Goal: Task Accomplishment & Management: Complete application form

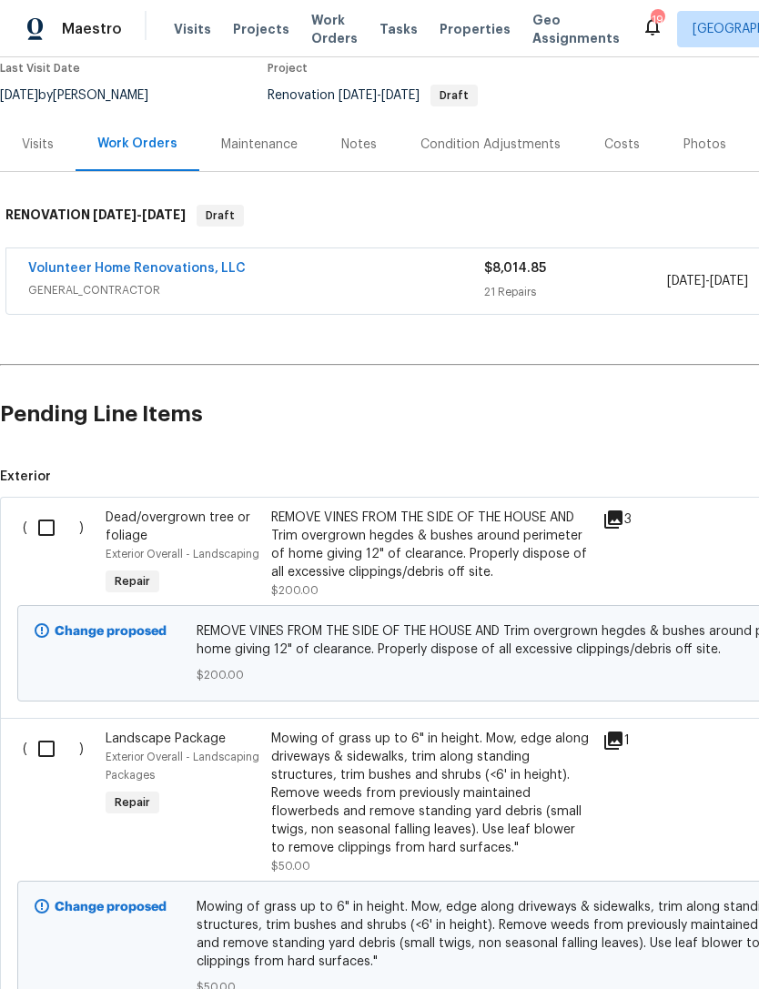
scroll to position [158, 1]
click at [48, 520] on input "checkbox" at bounding box center [52, 528] width 52 height 38
checkbox input "true"
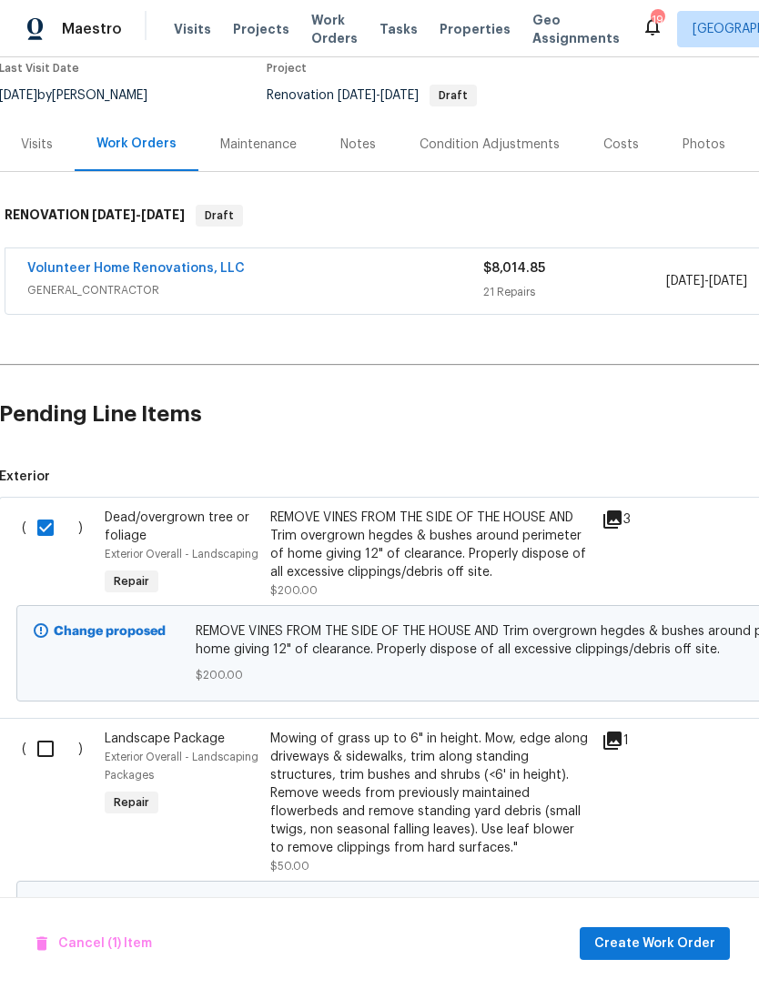
click at [42, 735] on input "checkbox" at bounding box center [52, 749] width 52 height 38
checkbox input "true"
click at [670, 952] on span "Create Work Order" at bounding box center [654, 944] width 121 height 23
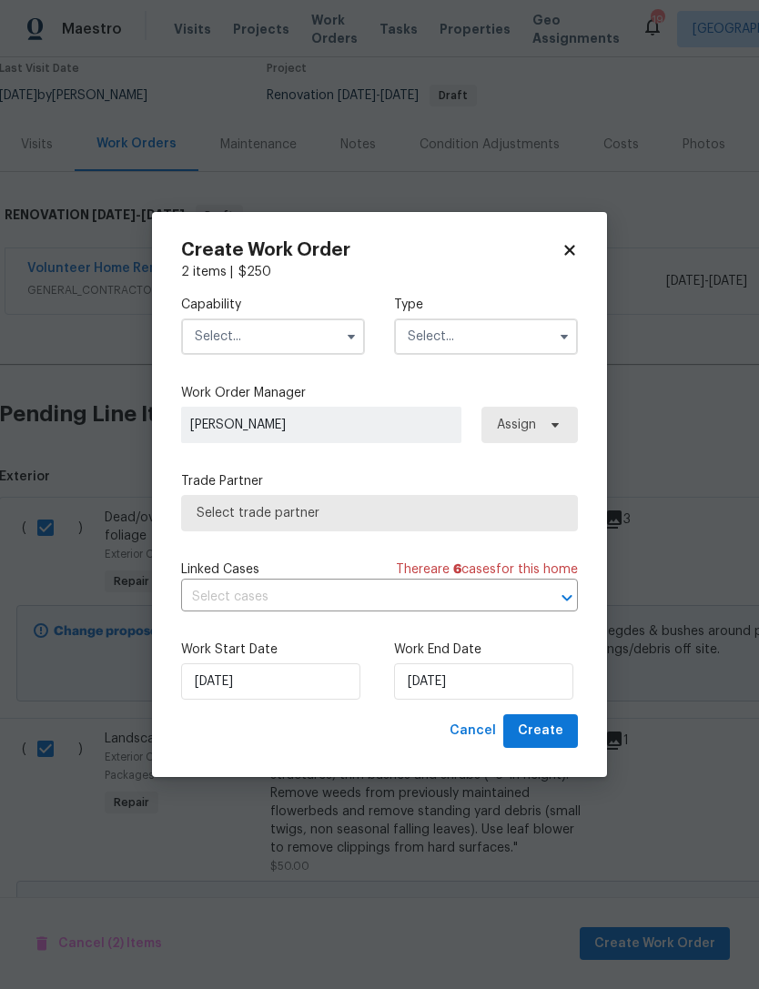
click at [308, 331] on input "text" at bounding box center [273, 337] width 184 height 36
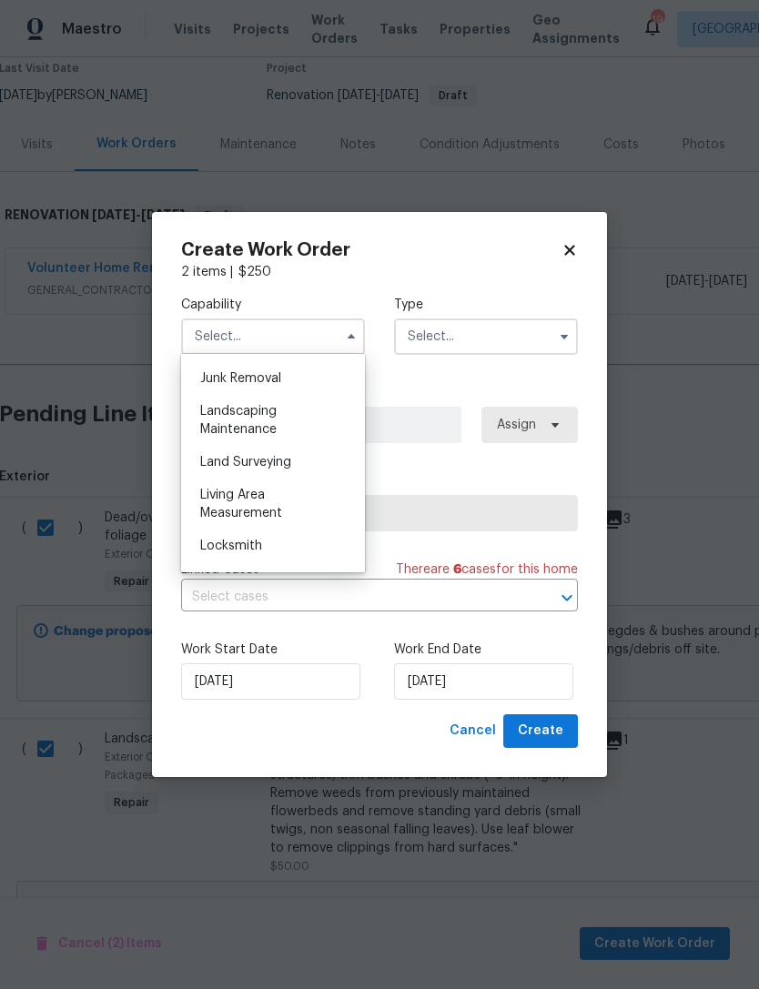
scroll to position [1163, 0]
click at [279, 418] on div "Landscaping Maintenance" at bounding box center [273, 418] width 175 height 51
type input "Landscaping Maintenance"
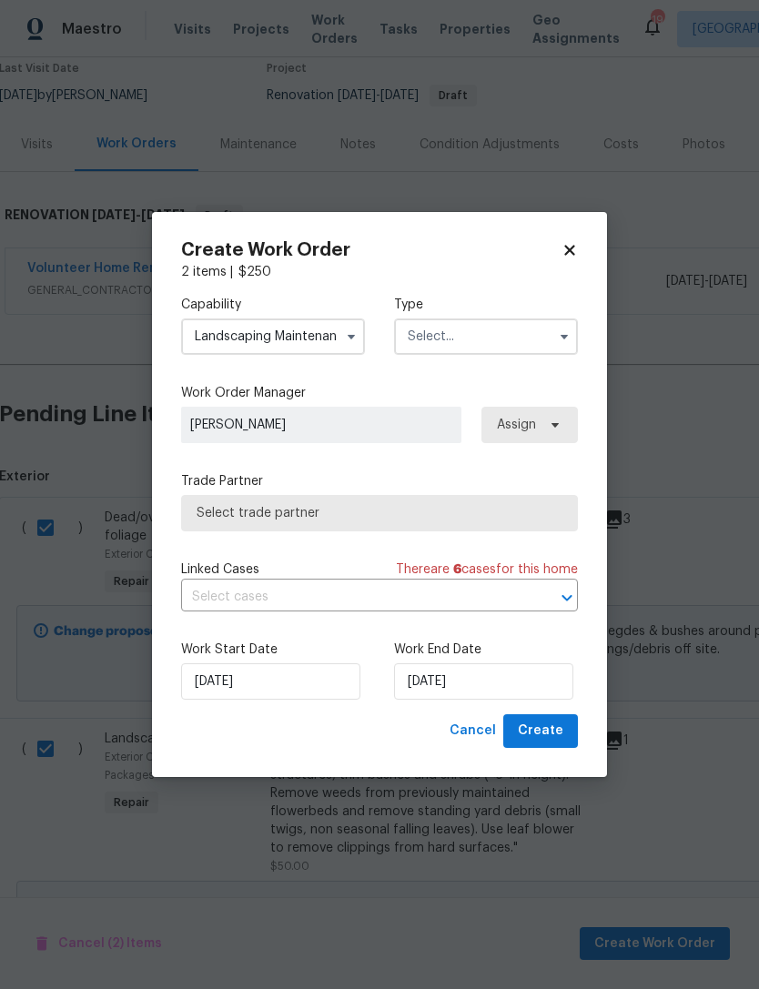
click at [513, 329] on input "text" at bounding box center [486, 337] width 184 height 36
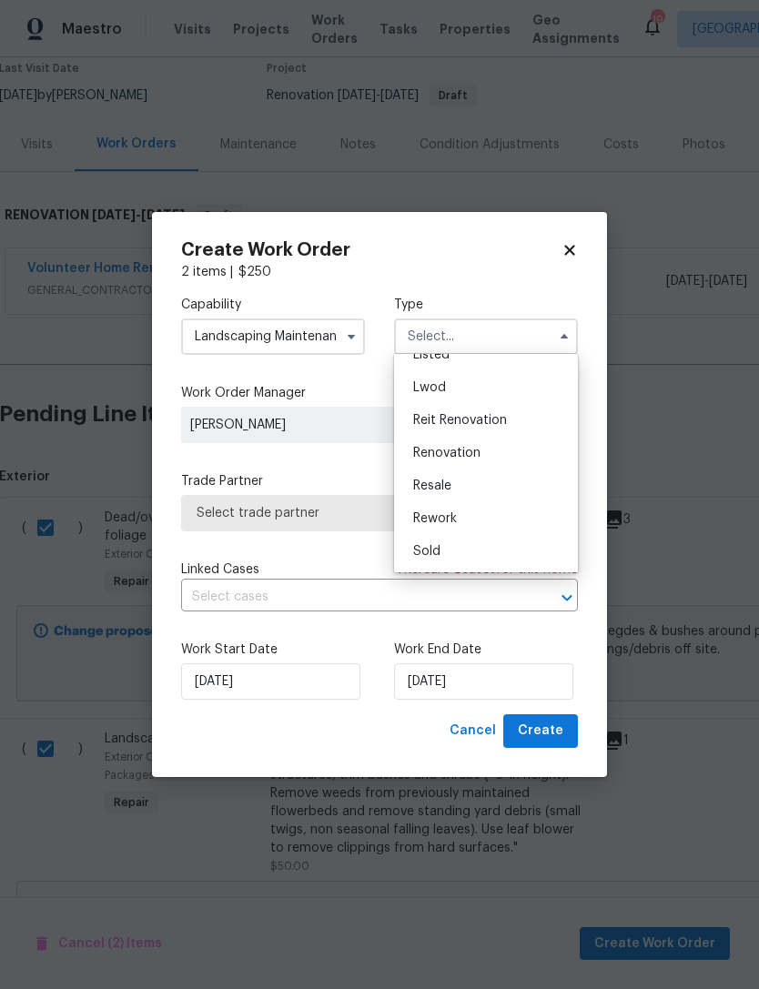
scroll to position [184, 0]
click at [485, 451] on div "Renovation" at bounding box center [486, 453] width 175 height 33
type input "Renovation"
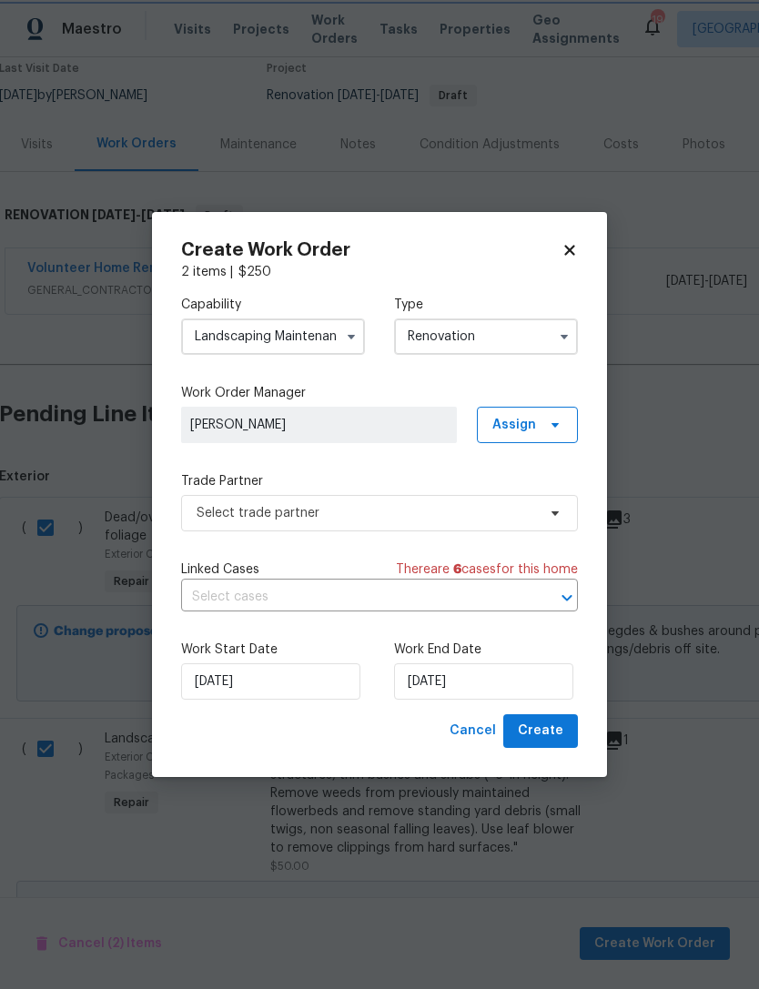
scroll to position [0, 0]
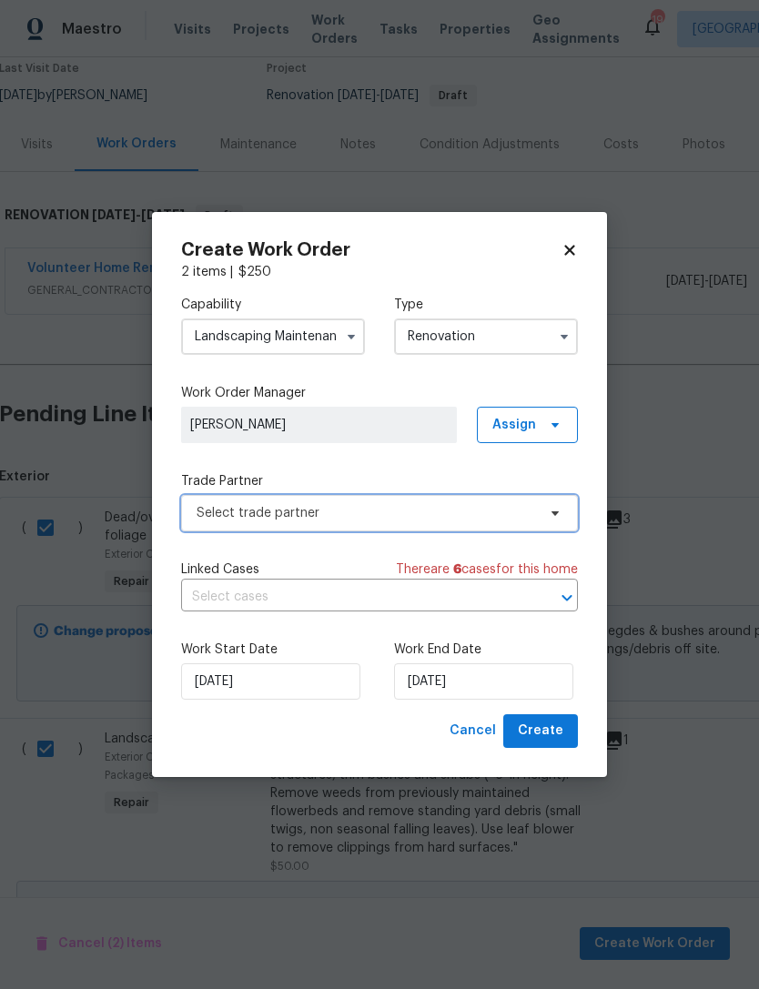
click at [446, 515] on span "Select trade partner" at bounding box center [367, 513] width 340 height 18
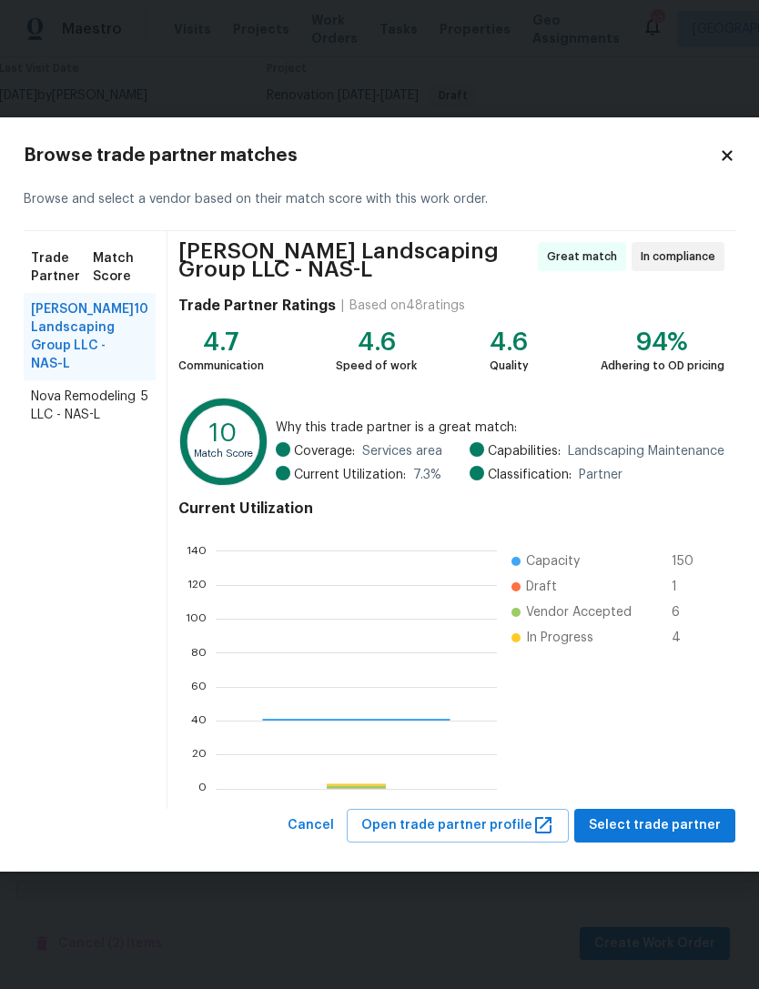
scroll to position [255, 281]
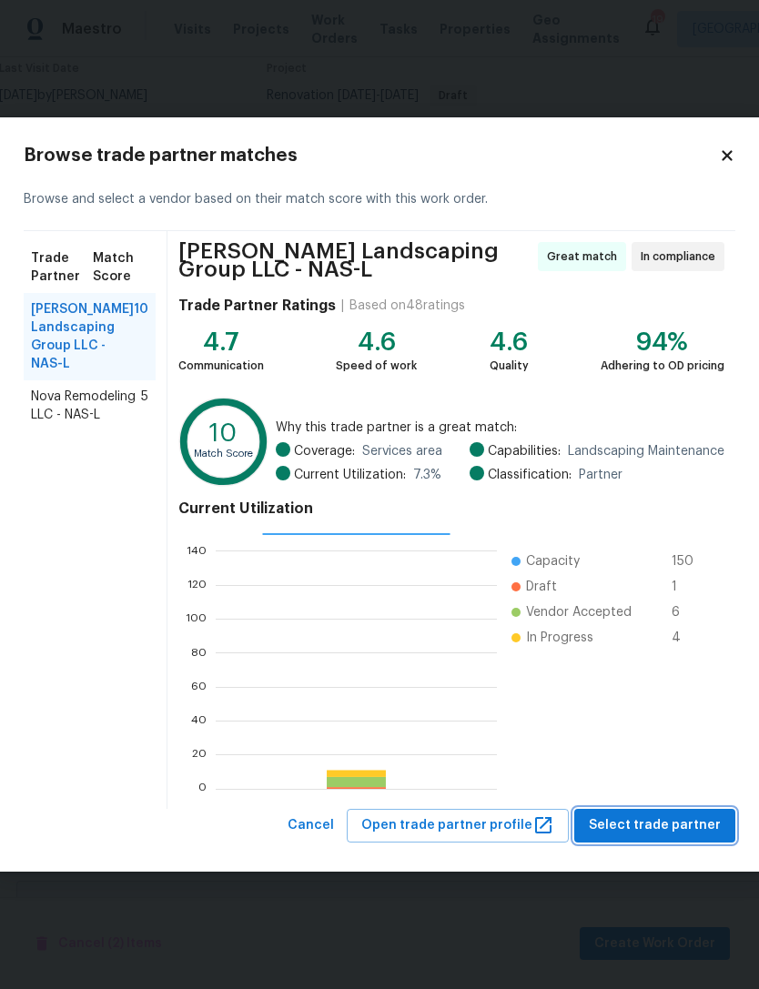
click at [669, 833] on span "Select trade partner" at bounding box center [655, 826] width 132 height 23
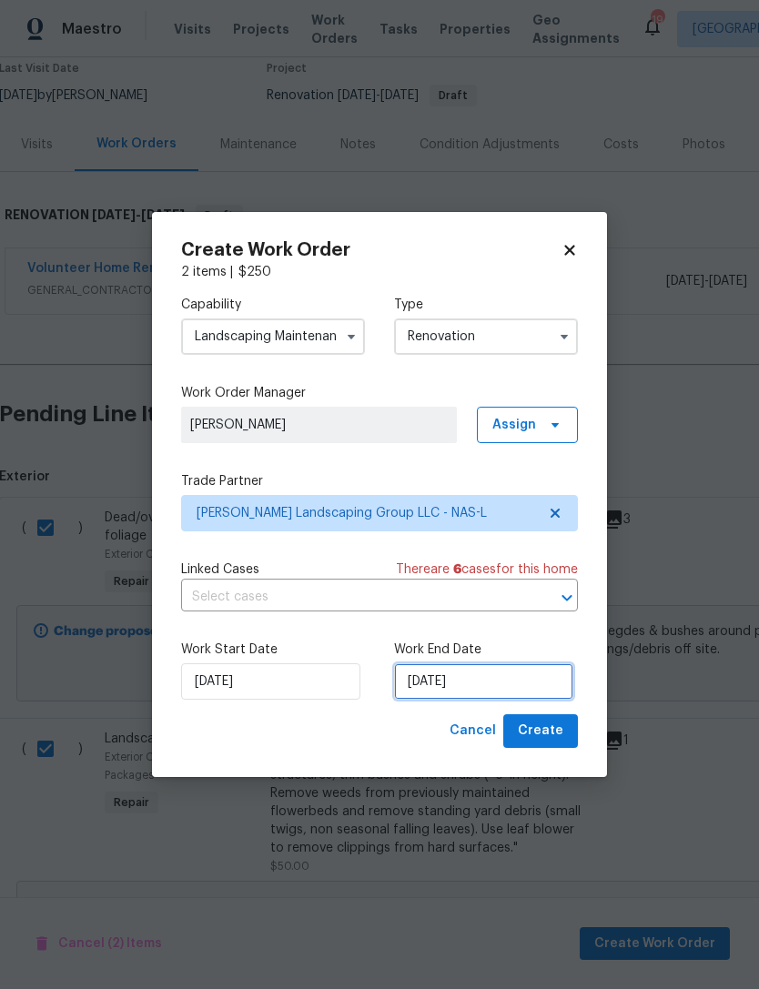
click at [522, 682] on input "[DATE]" at bounding box center [483, 682] width 179 height 36
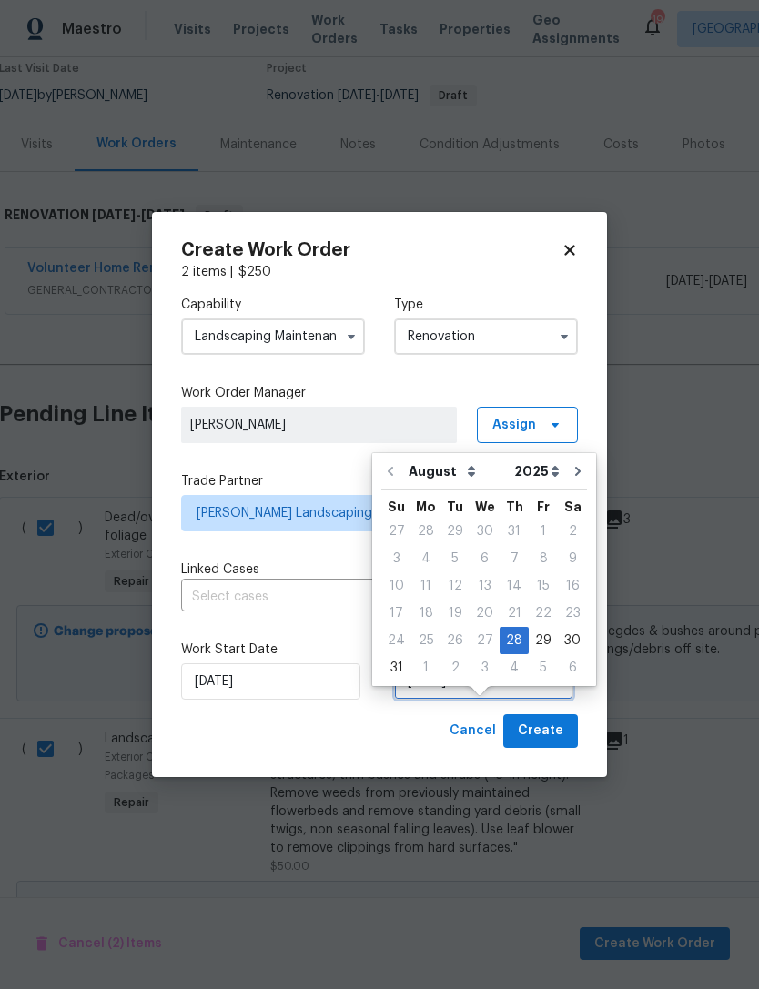
scroll to position [34, 0]
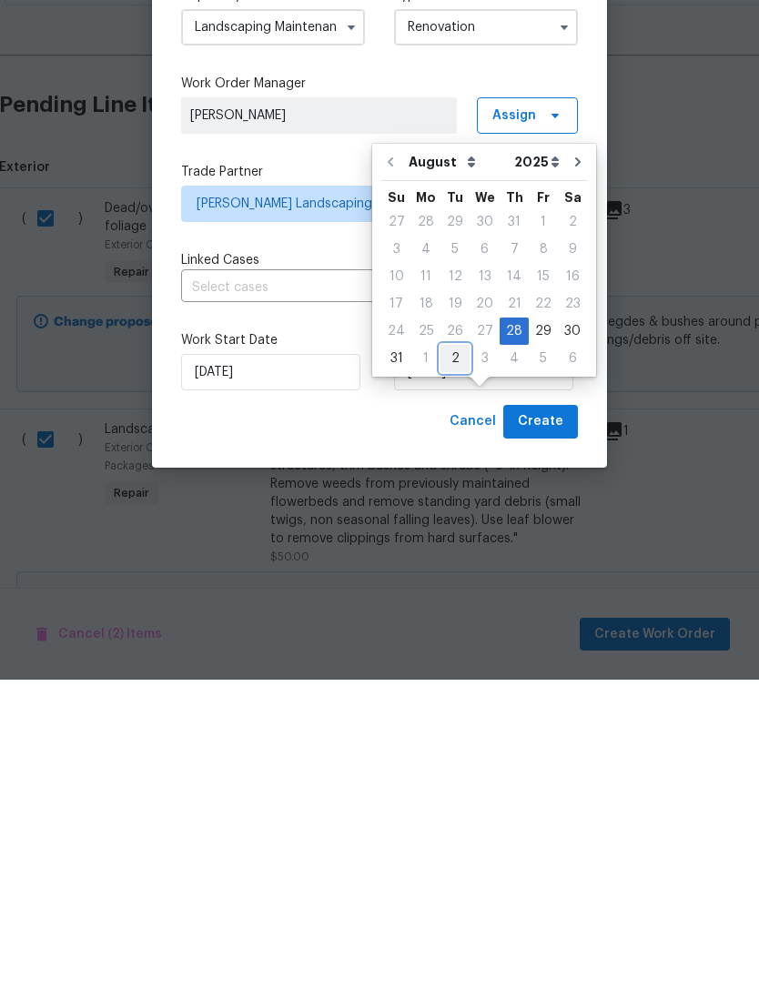
click at [448, 655] on div "2" at bounding box center [455, 667] width 29 height 25
type input "[DATE]"
select select "8"
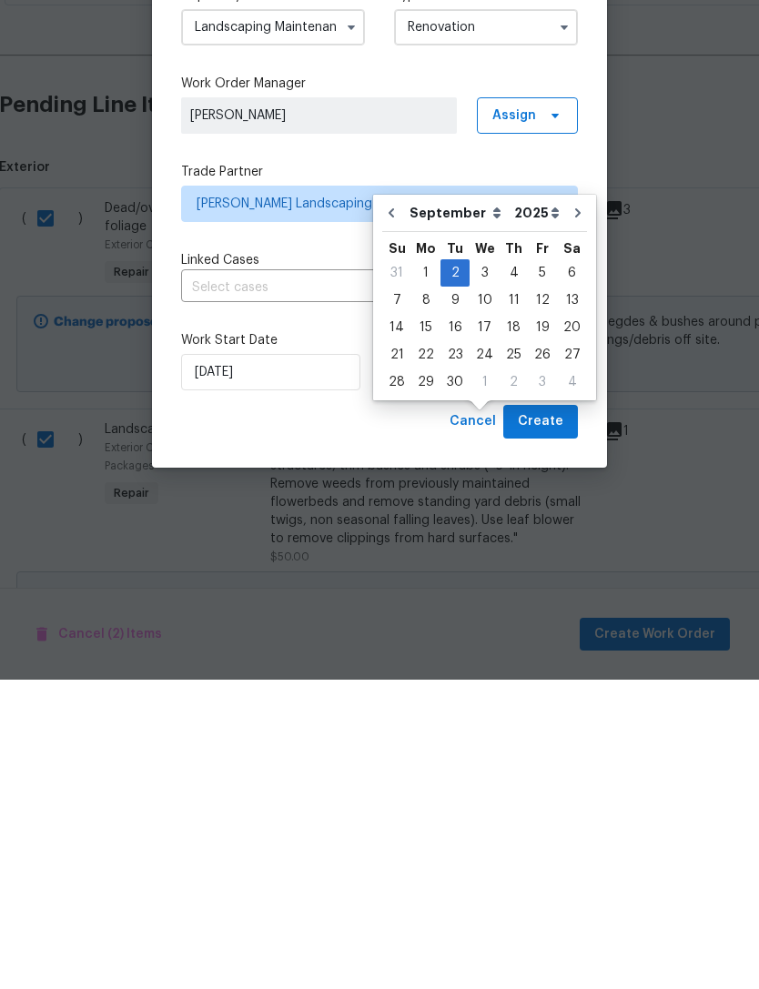
scroll to position [58, 0]
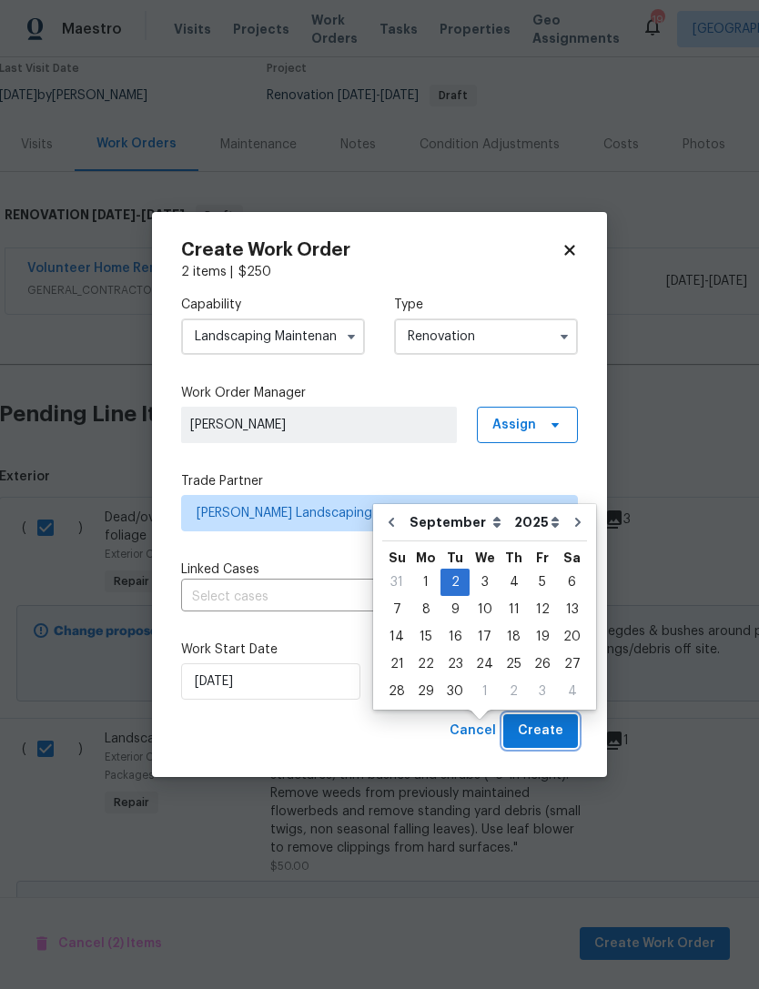
click at [551, 730] on span "Create" at bounding box center [541, 731] width 46 height 23
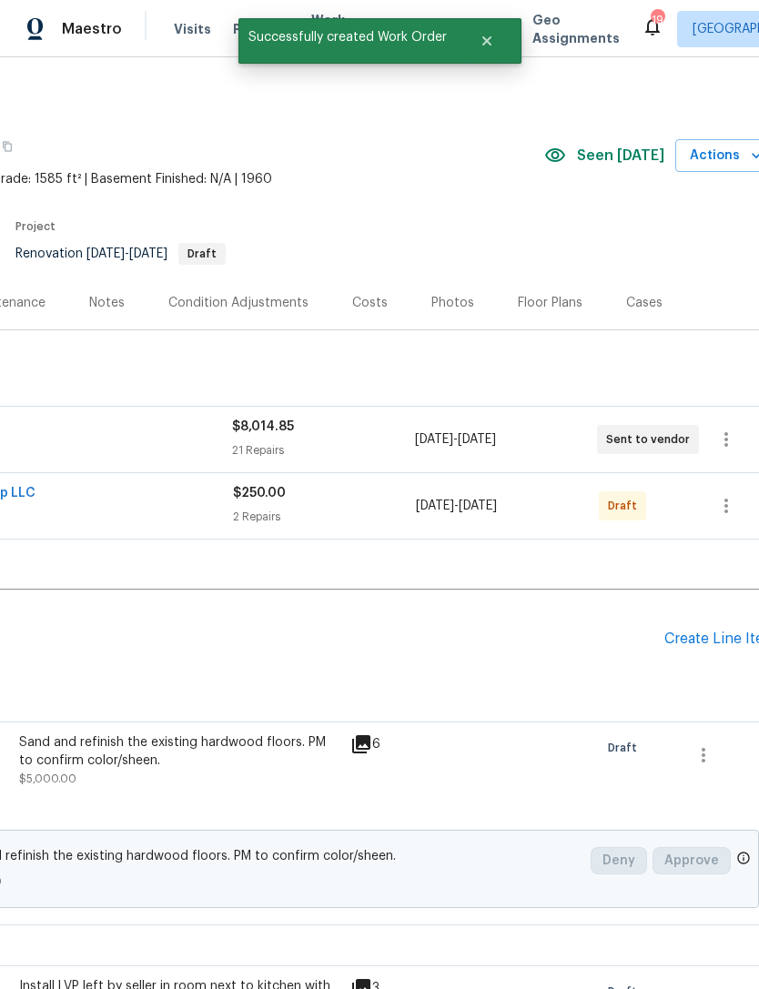
scroll to position [0, 251]
click at [731, 495] on icon "button" at bounding box center [727, 506] width 22 height 22
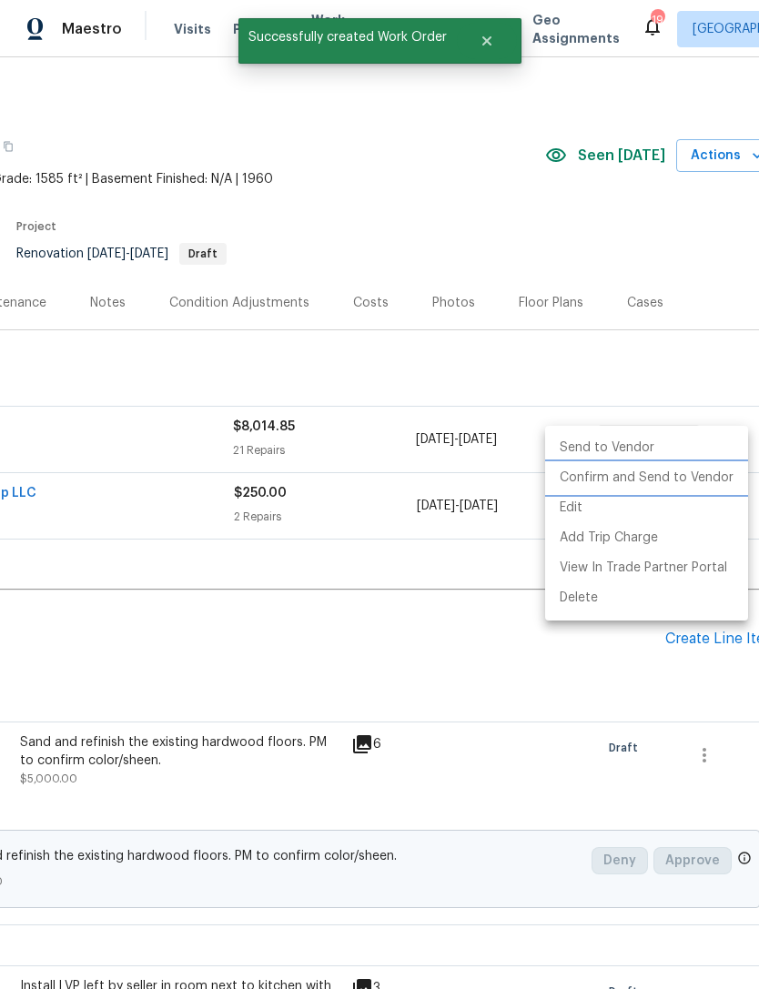
click at [711, 478] on li "Confirm and Send to Vendor" at bounding box center [646, 478] width 203 height 30
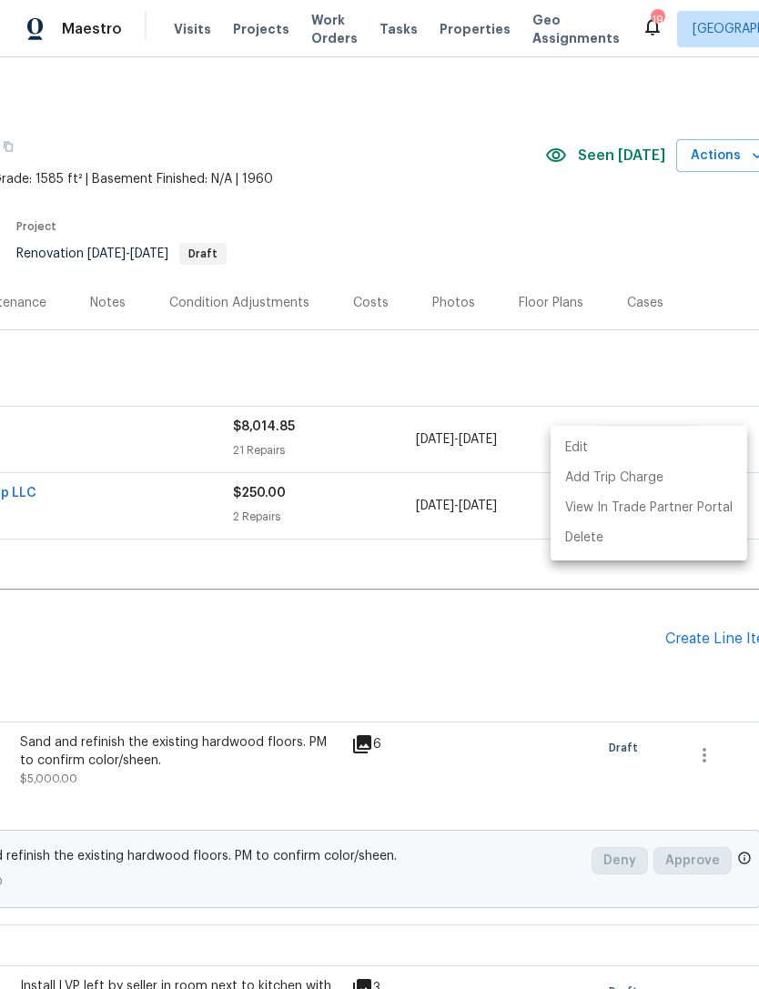
click at [474, 591] on div at bounding box center [379, 494] width 759 height 989
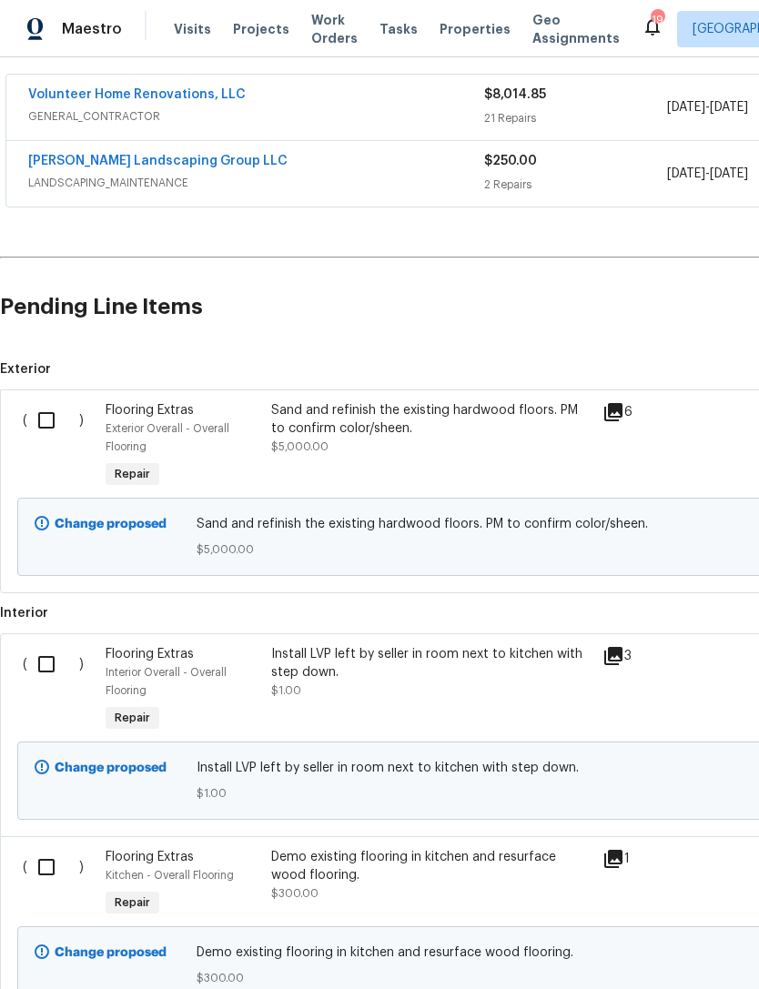
scroll to position [332, 0]
click at [42, 401] on input "checkbox" at bounding box center [53, 420] width 52 height 38
checkbox input "true"
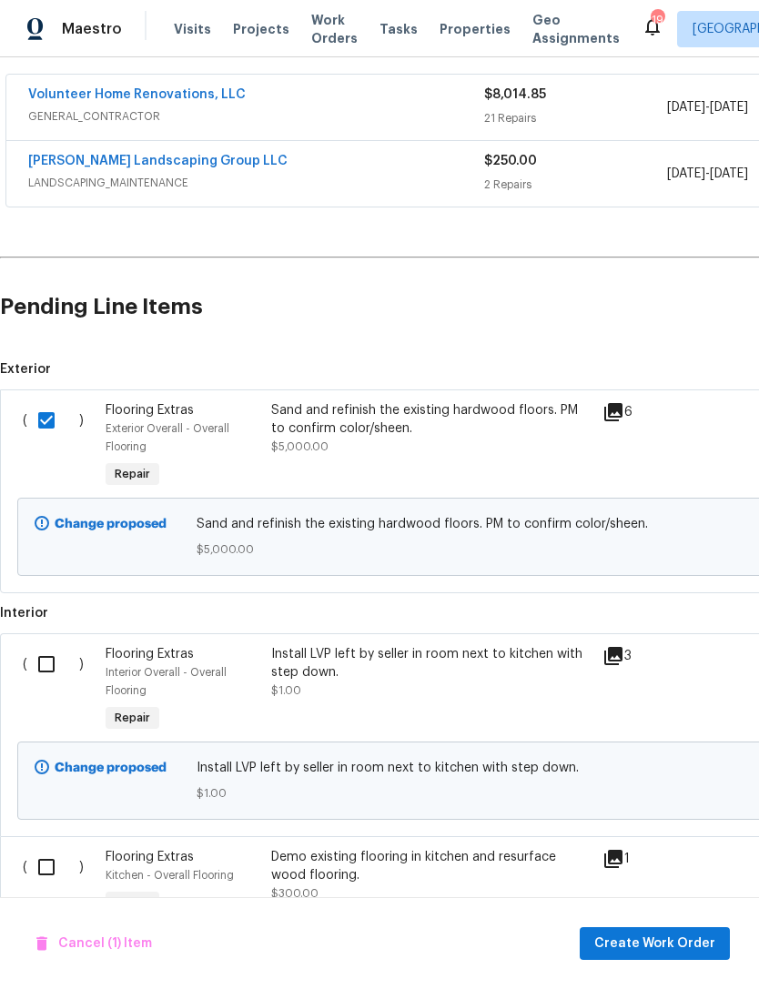
click at [44, 848] on input "checkbox" at bounding box center [53, 867] width 52 height 38
checkbox input "true"
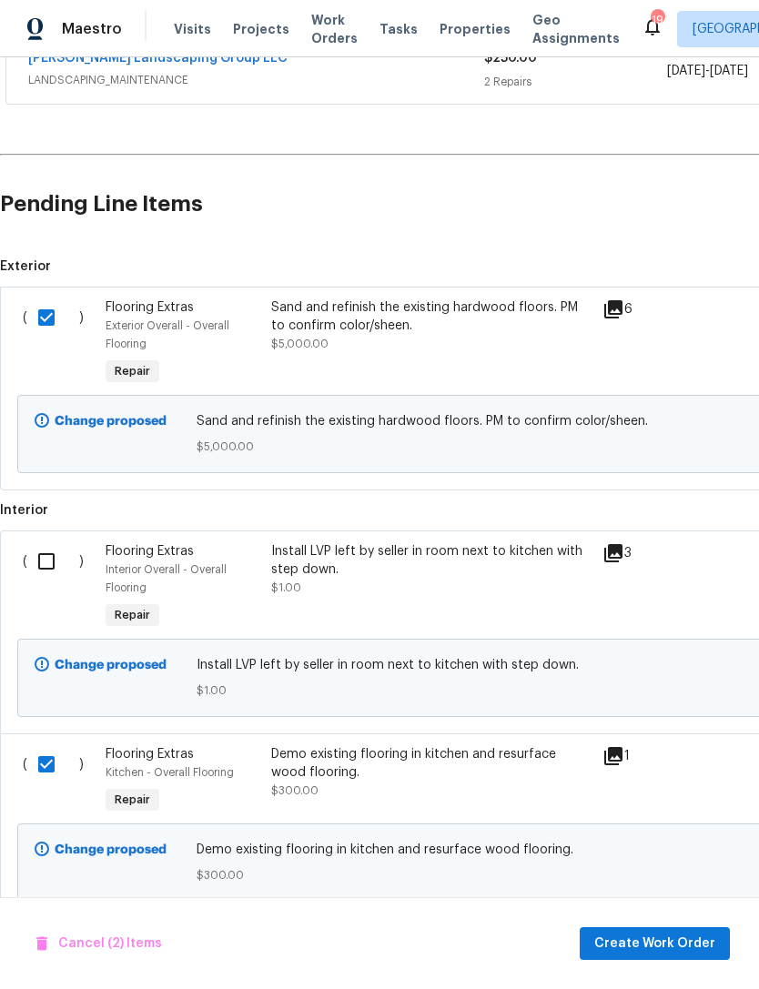
scroll to position [434, 0]
click at [691, 954] on span "Create Work Order" at bounding box center [654, 944] width 121 height 23
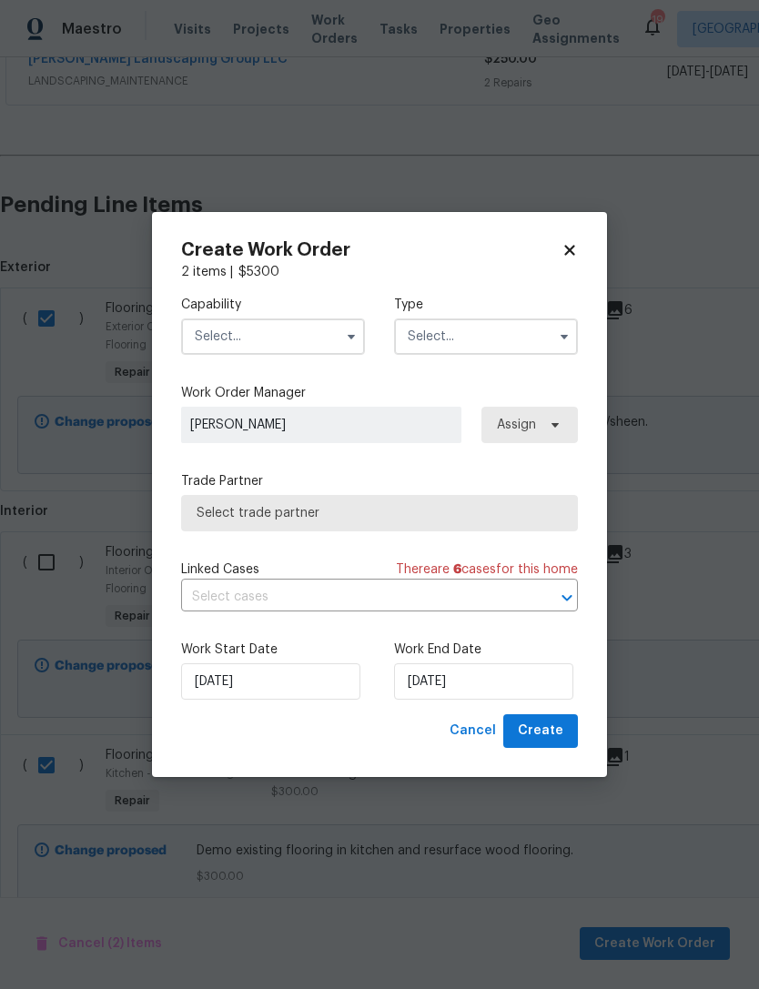
click at [282, 341] on input "text" at bounding box center [273, 337] width 184 height 36
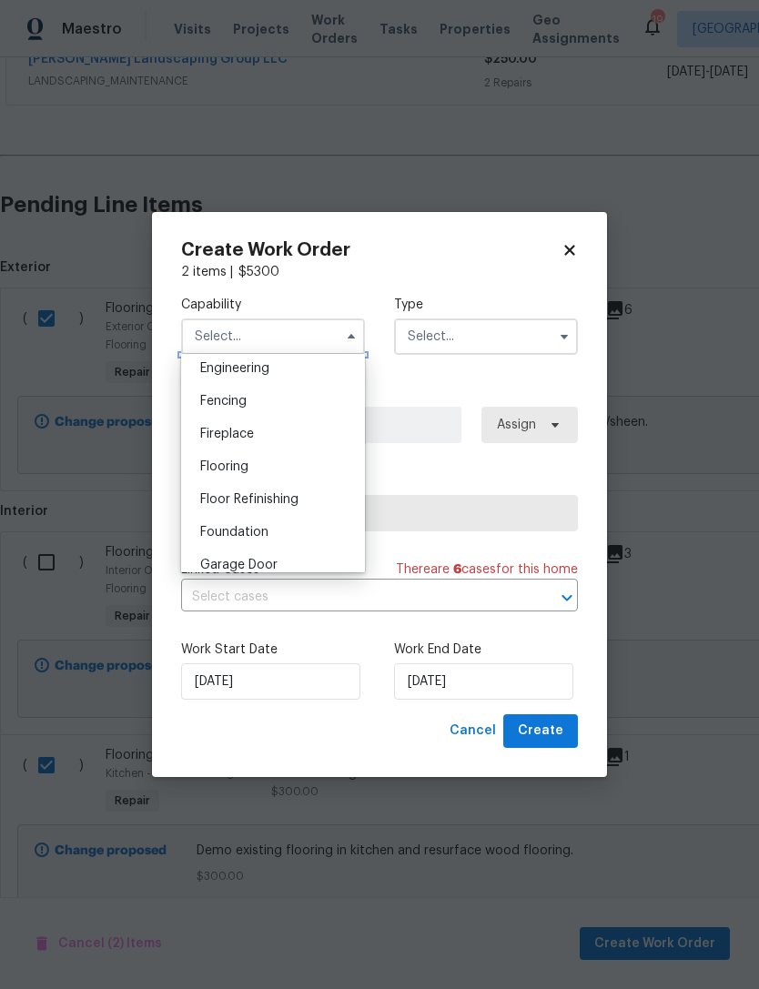
scroll to position [624, 0]
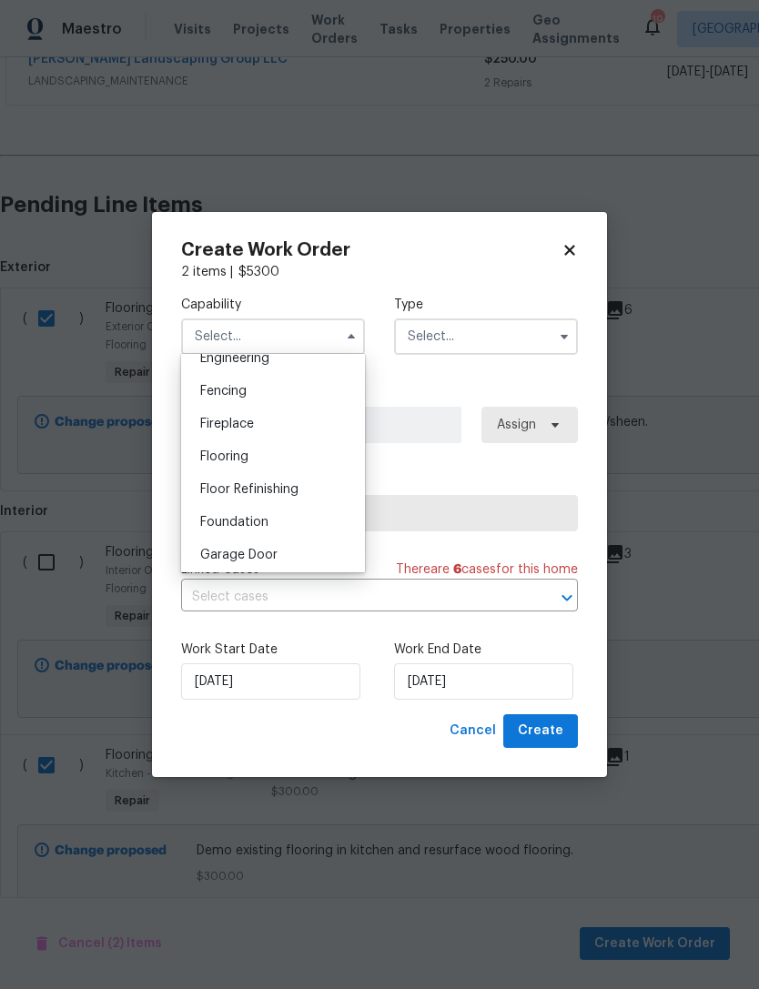
click at [250, 451] on div "Flooring" at bounding box center [273, 457] width 175 height 33
type input "Flooring"
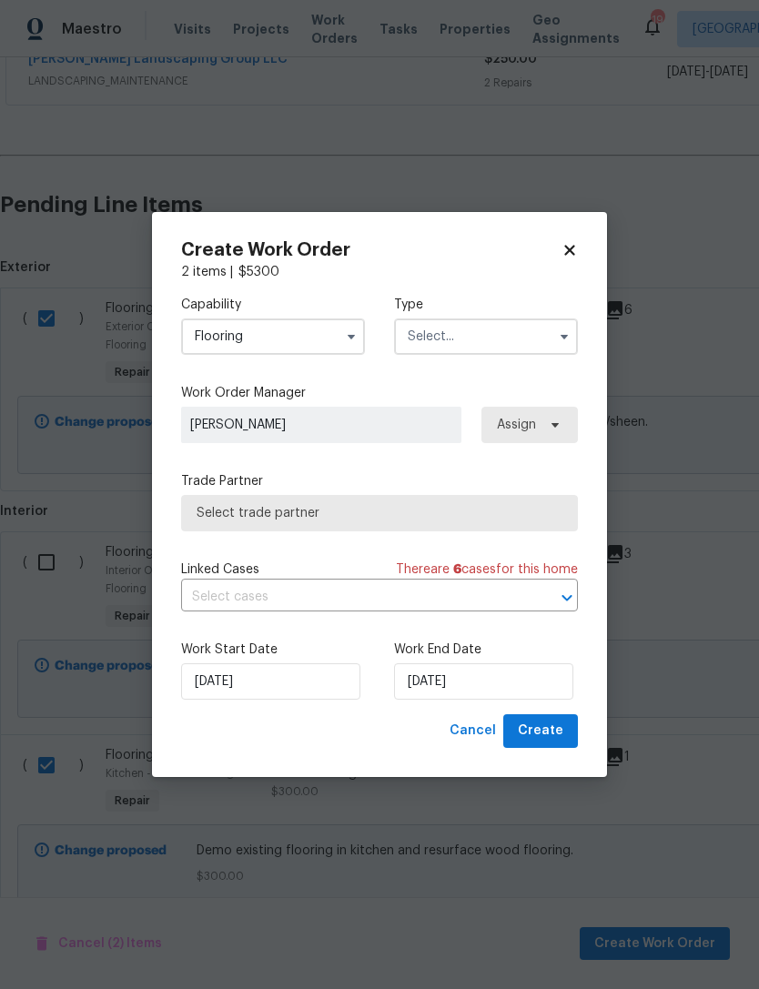
click at [505, 331] on input "text" at bounding box center [486, 337] width 184 height 36
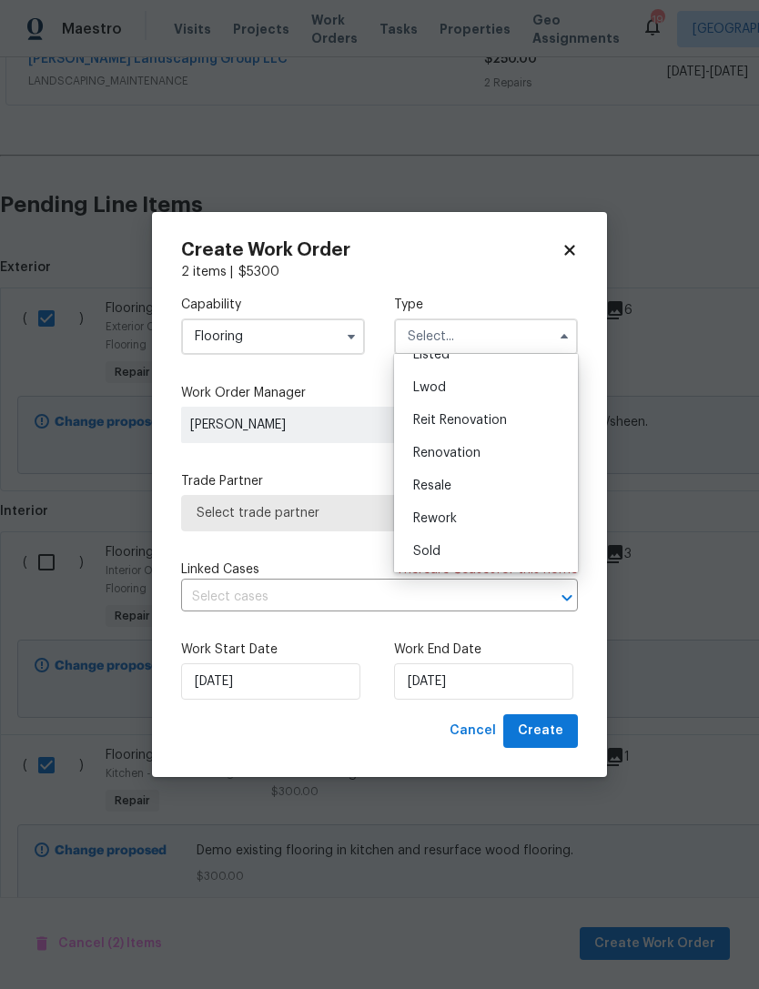
scroll to position [184, 0]
click at [476, 451] on span "Renovation" at bounding box center [446, 453] width 67 height 13
type input "Renovation"
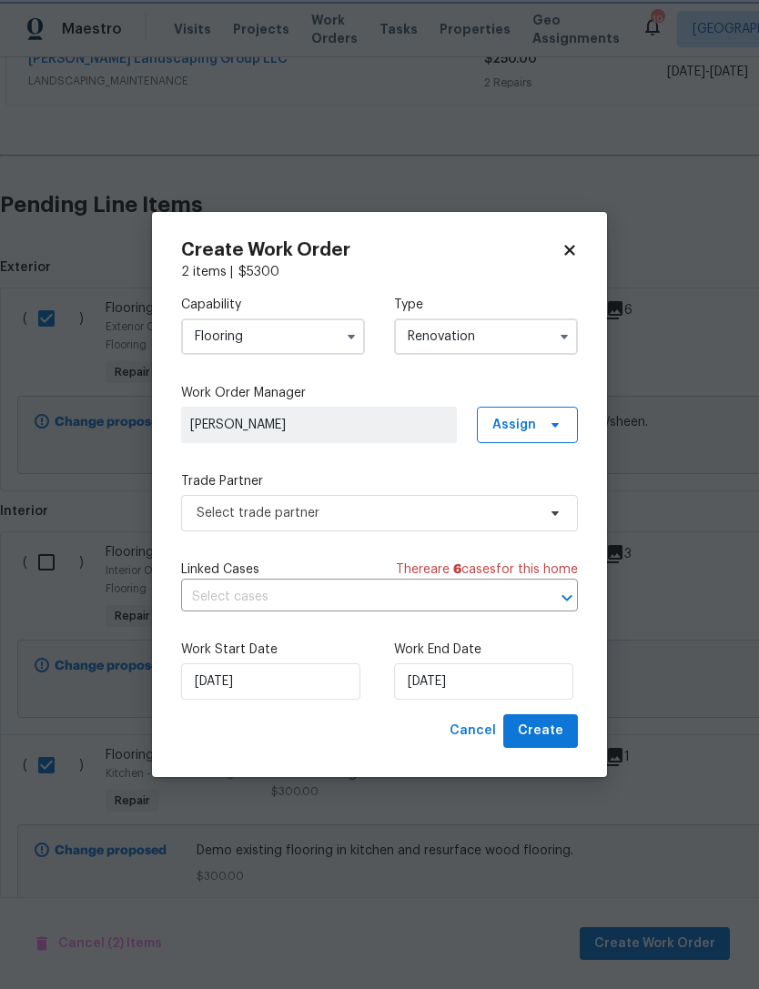
scroll to position [0, 0]
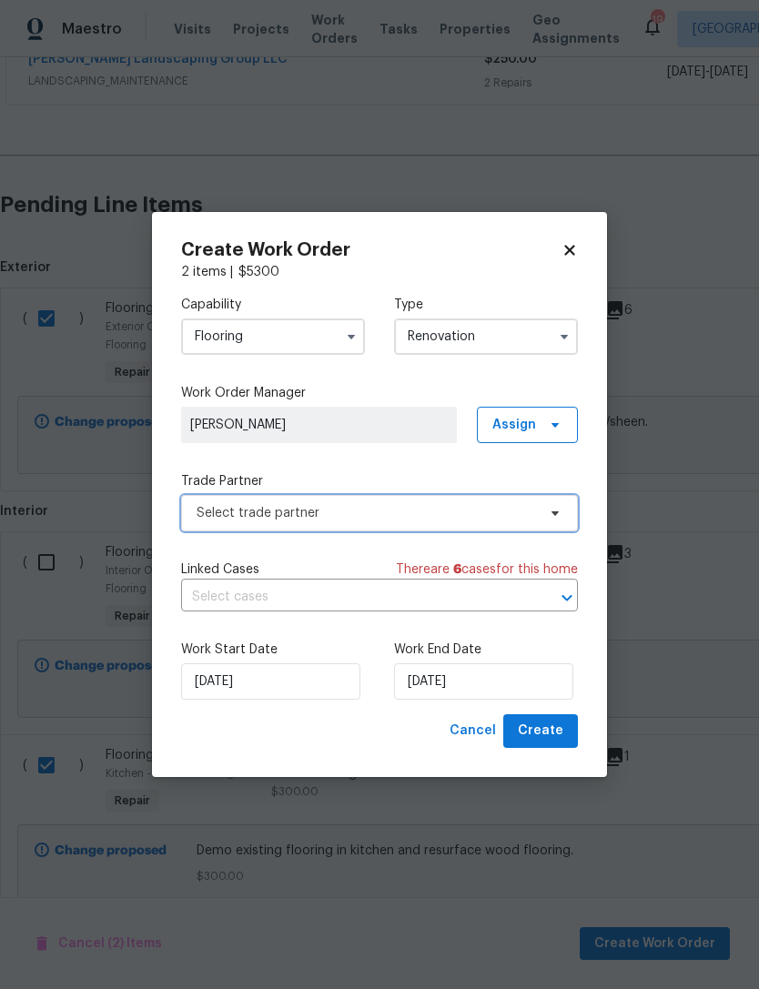
click at [446, 519] on span "Select trade partner" at bounding box center [367, 513] width 340 height 18
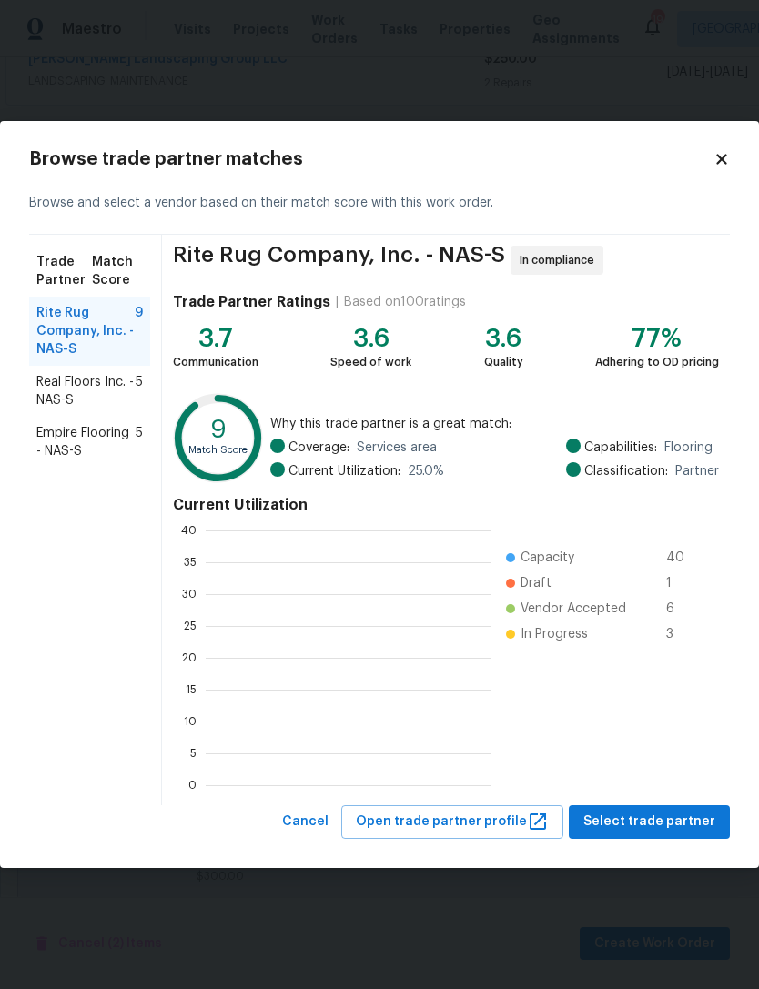
scroll to position [2, 2]
click at [722, 158] on icon at bounding box center [721, 160] width 10 height 10
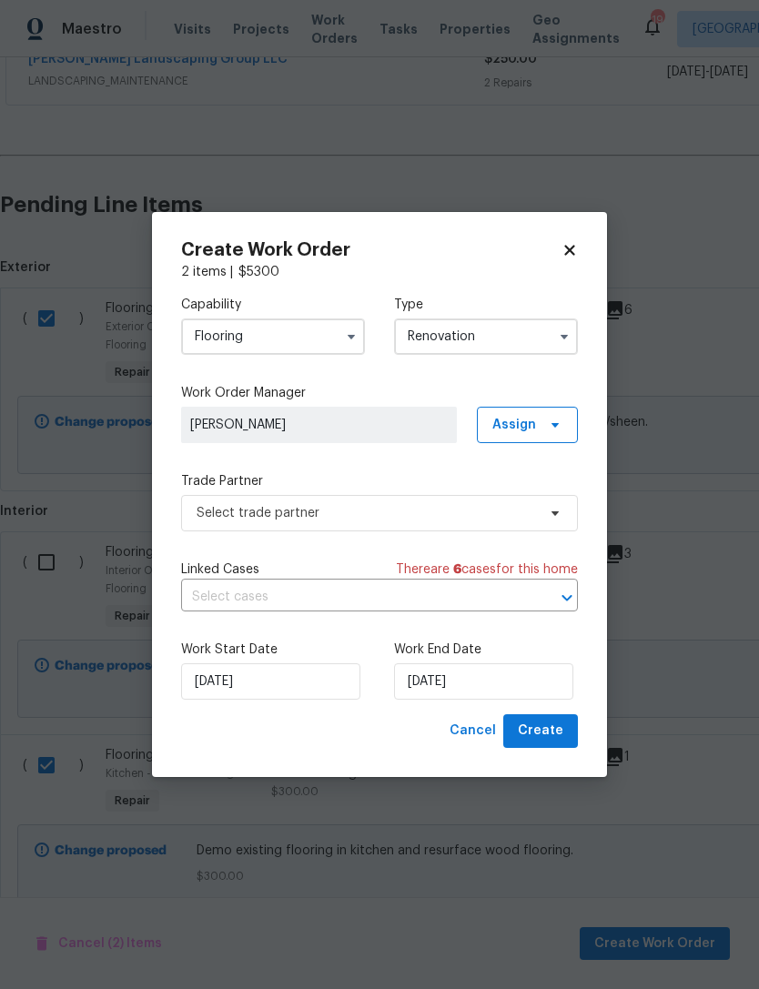
click at [318, 327] on input "Flooring" at bounding box center [273, 337] width 184 height 36
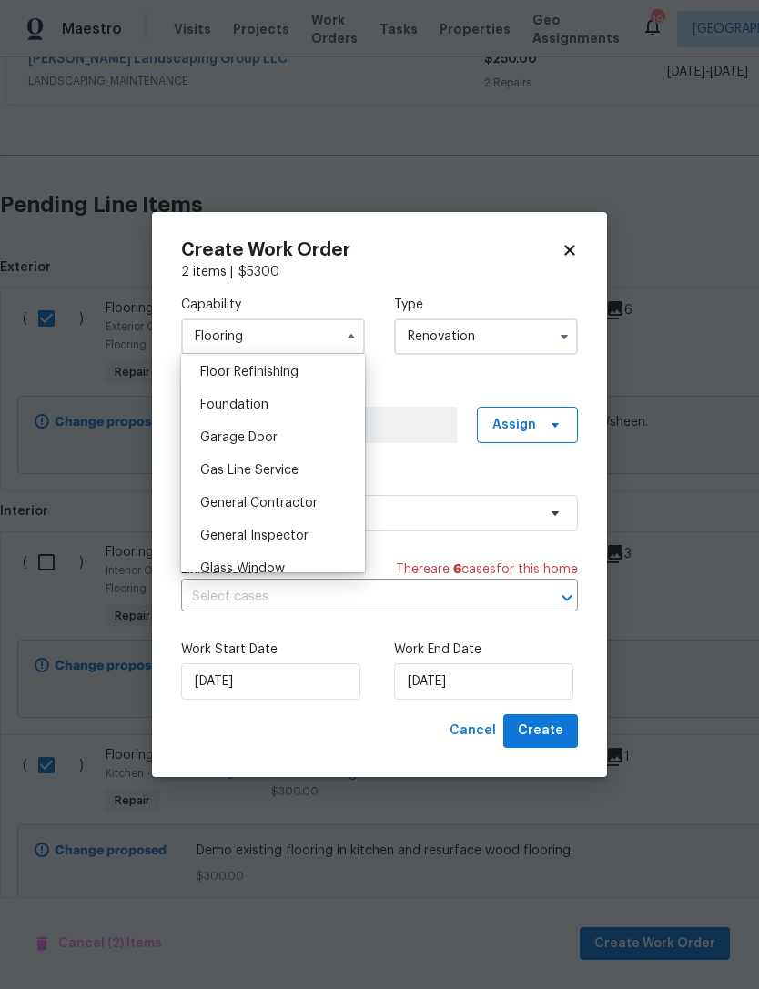
scroll to position [746, 0]
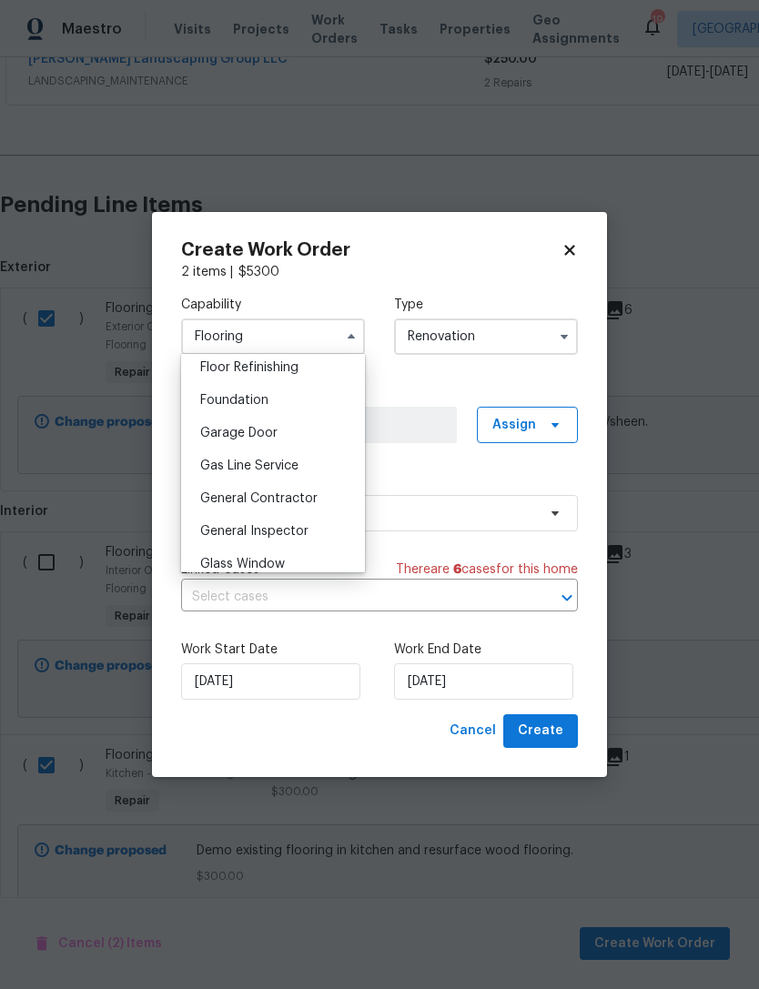
click at [316, 492] on div "General Contractor" at bounding box center [273, 498] width 175 height 33
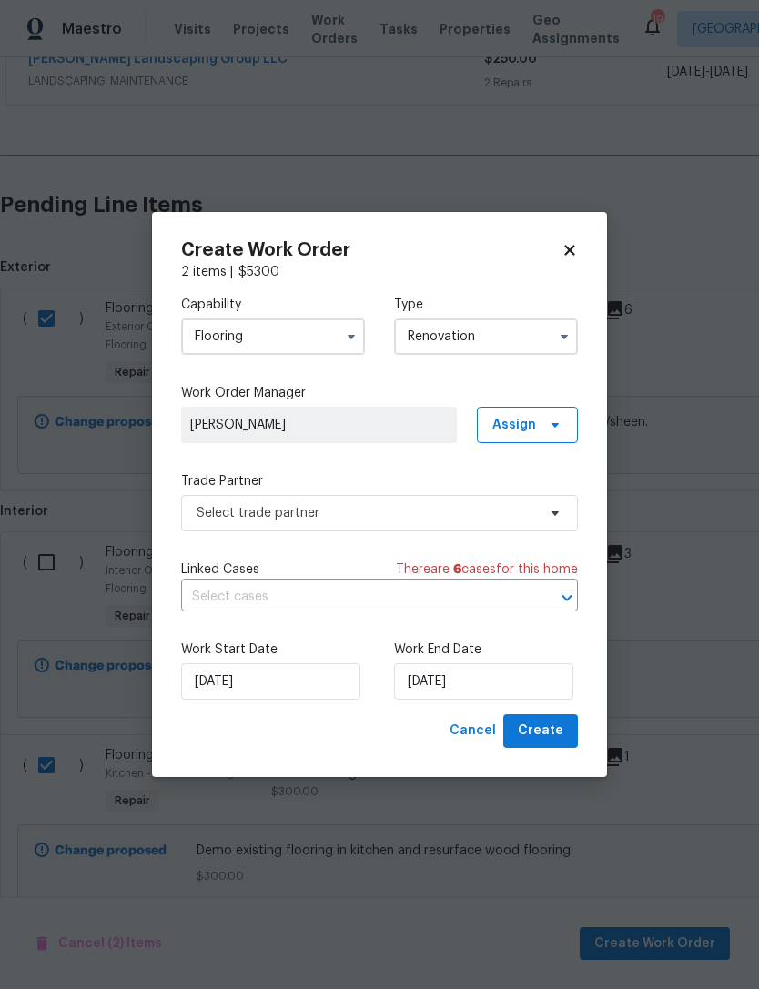
type input "General Contractor"
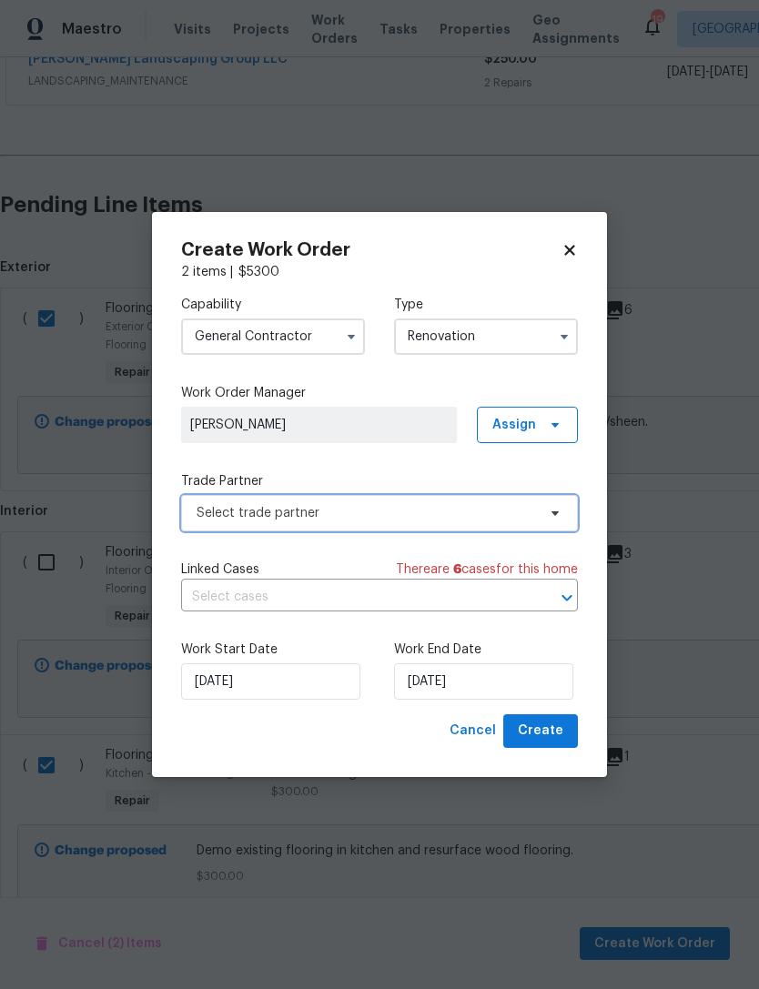
click at [411, 510] on span "Select trade partner" at bounding box center [367, 513] width 340 height 18
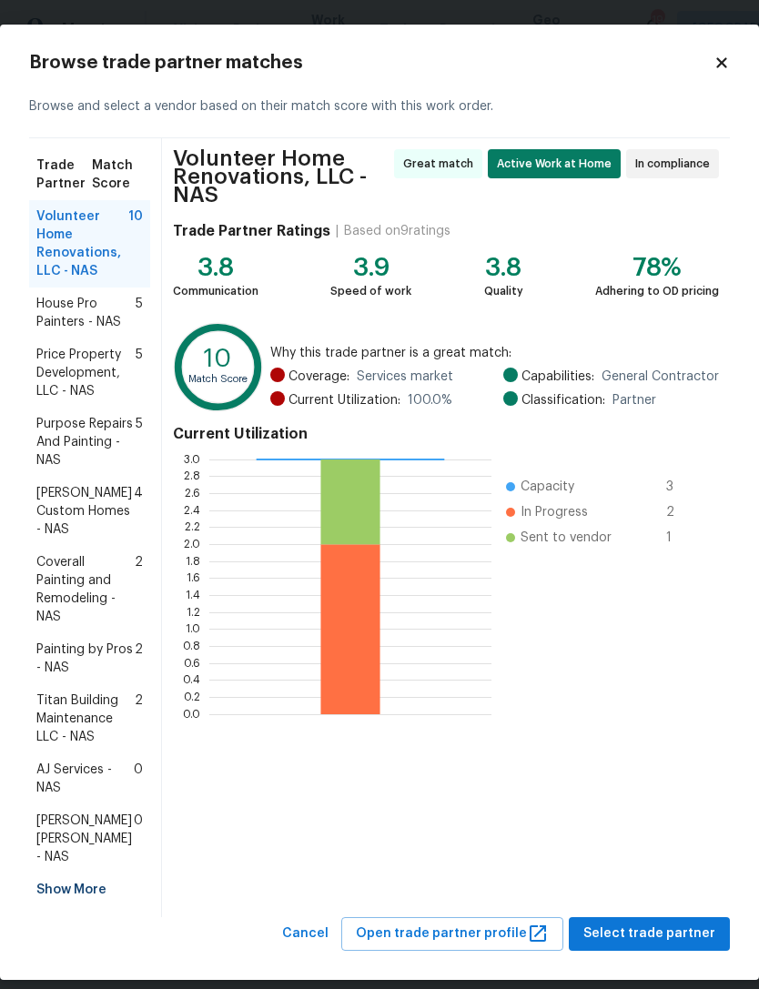
scroll to position [2, 0]
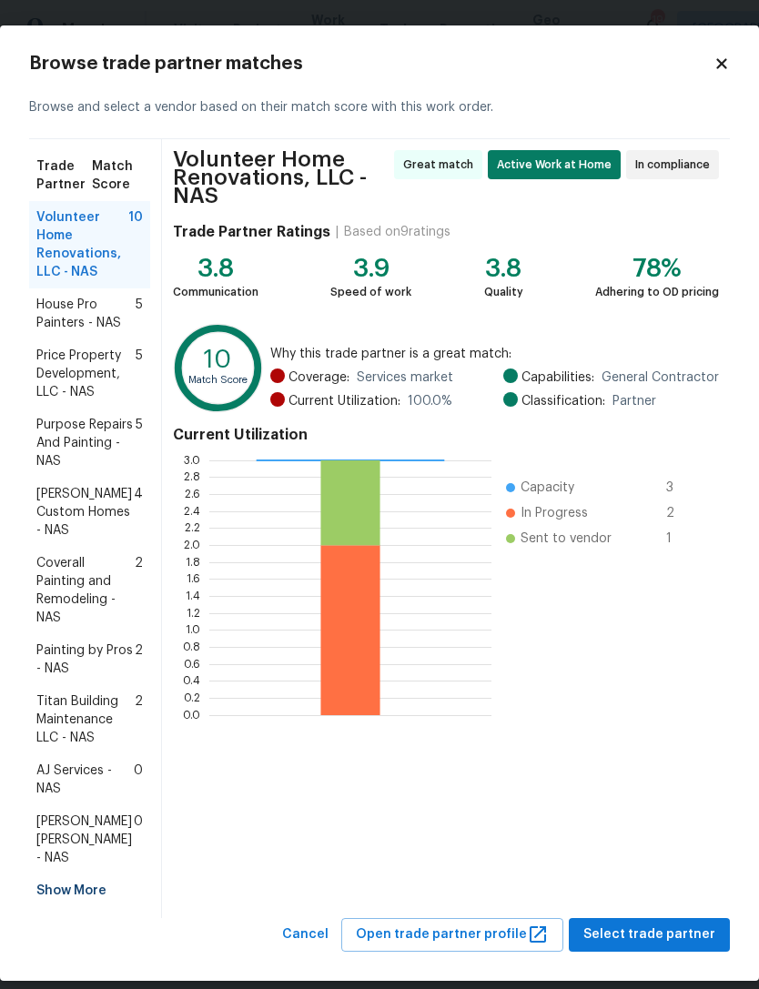
click at [74, 878] on div "Show More" at bounding box center [89, 891] width 121 height 33
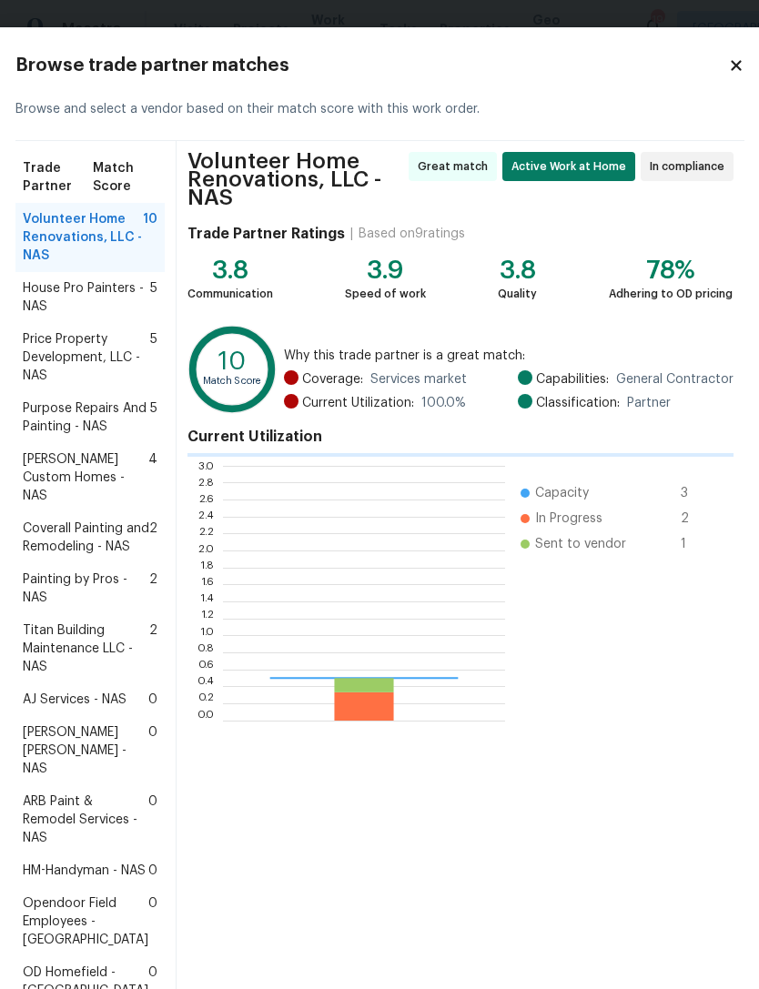
scroll to position [255, 282]
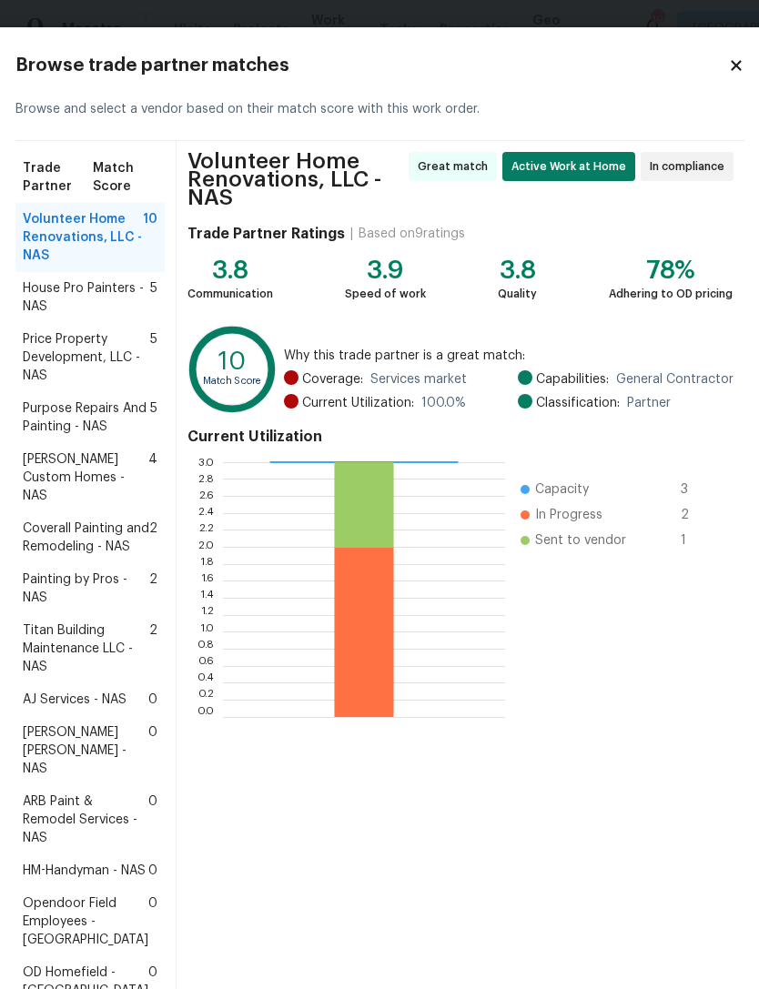
click at [76, 847] on span "ARB Paint & Remodel Services - NAS" at bounding box center [86, 820] width 126 height 55
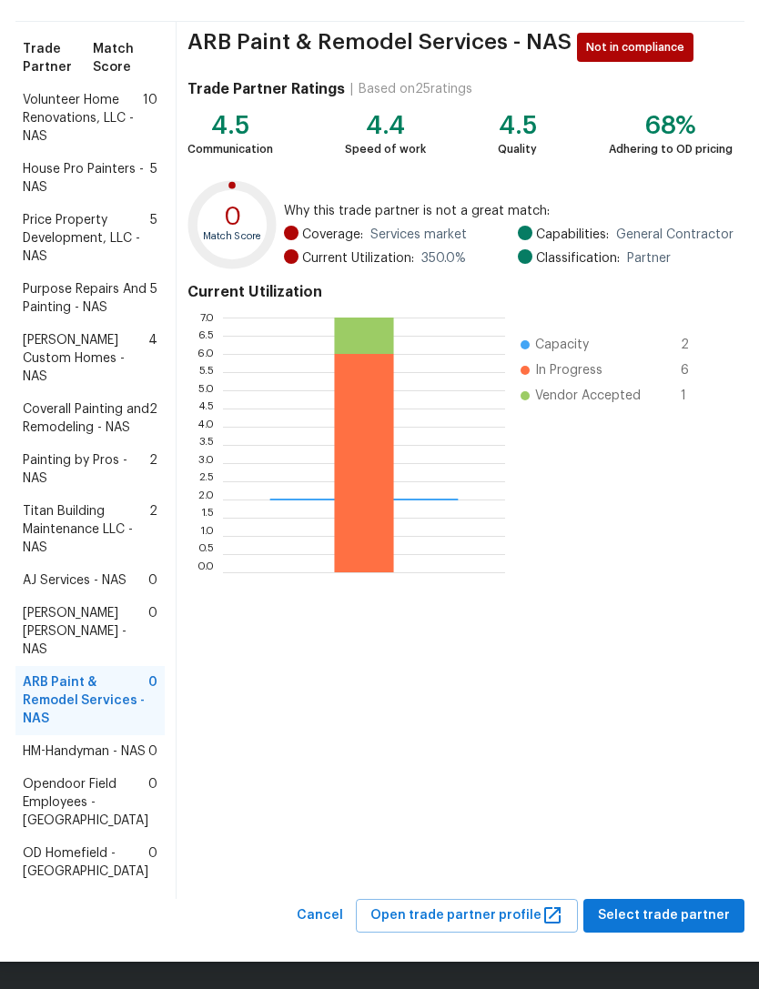
scroll to position [209, 0]
click at [675, 913] on span "Select trade partner" at bounding box center [664, 916] width 132 height 23
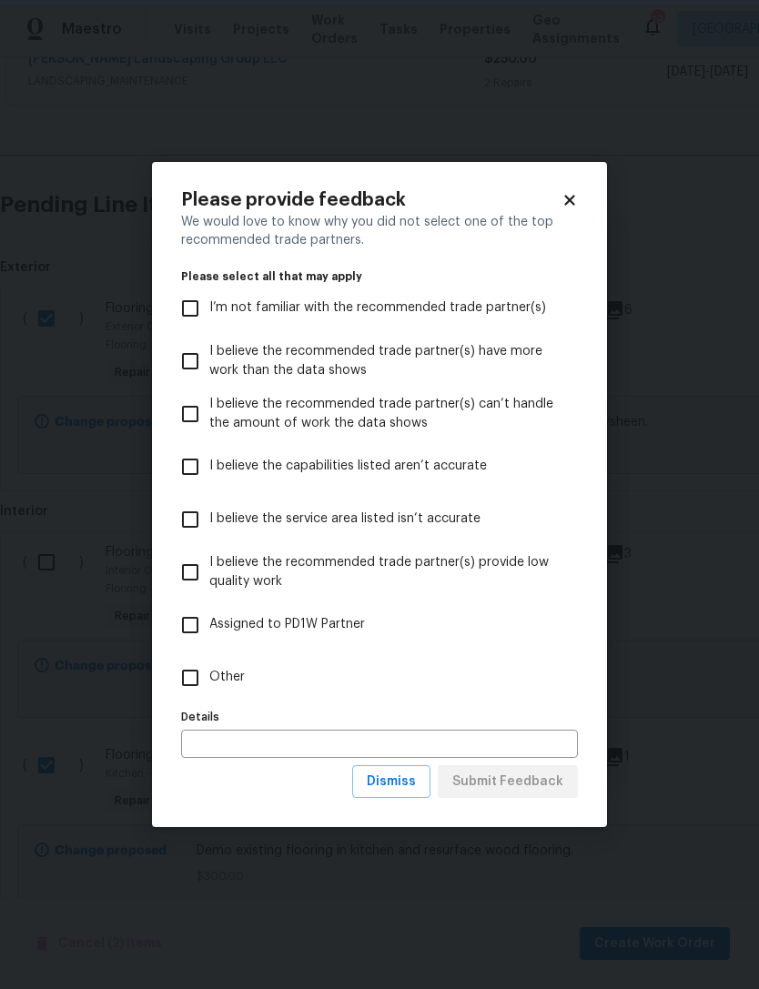
scroll to position [0, 0]
click at [406, 785] on span "Dismiss" at bounding box center [391, 782] width 49 height 23
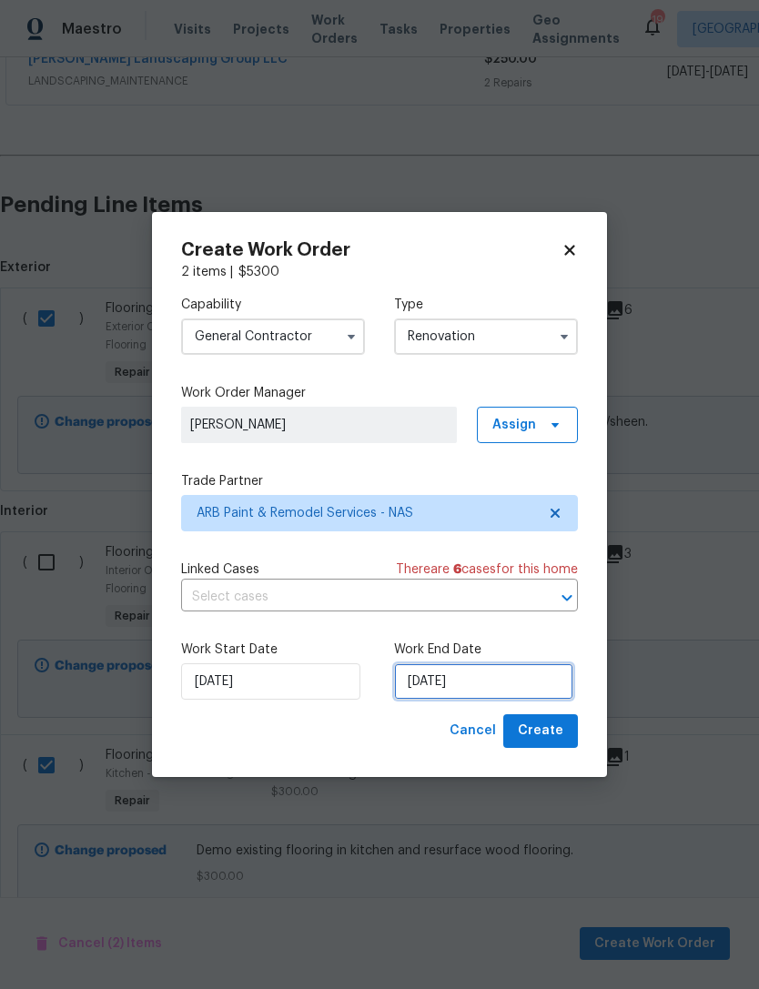
click at [529, 679] on input "[DATE]" at bounding box center [483, 682] width 179 height 36
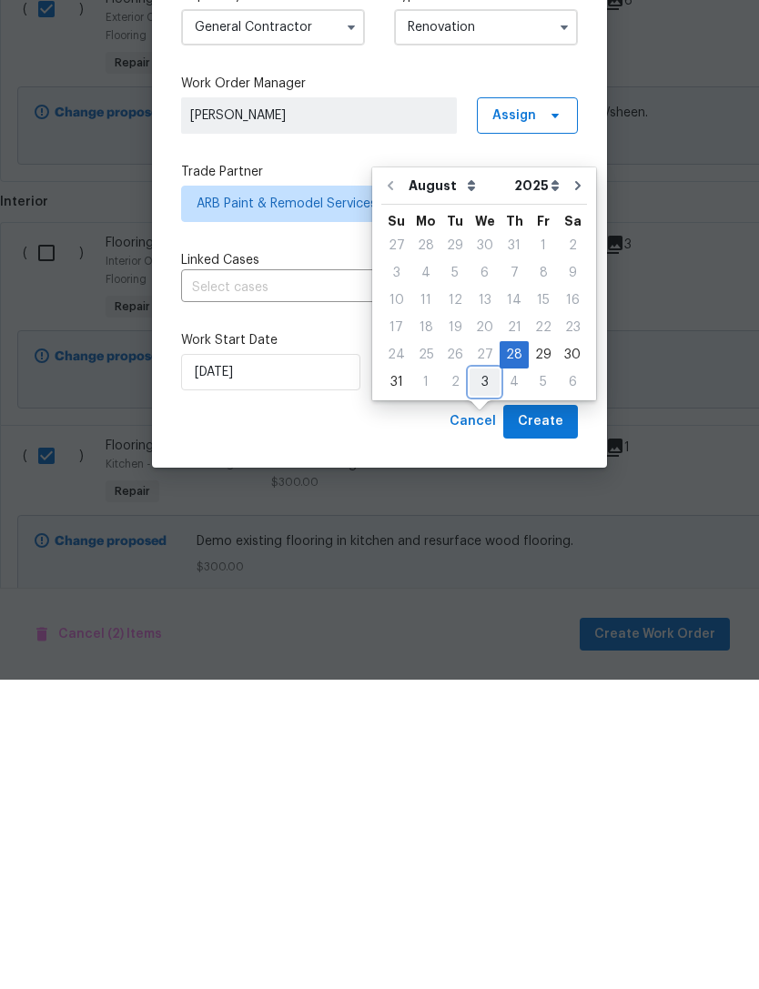
click at [482, 679] on div "3" at bounding box center [485, 691] width 30 height 25
type input "[DATE]"
select select "8"
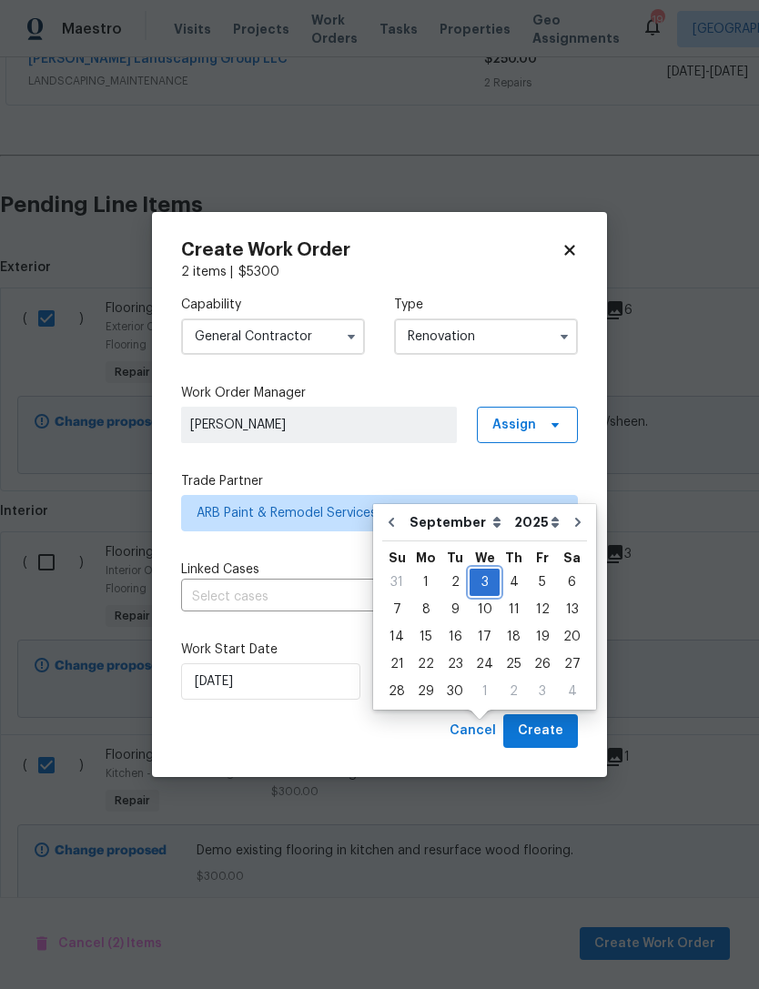
click at [477, 570] on div "3" at bounding box center [485, 582] width 30 height 25
click at [549, 739] on span "Create" at bounding box center [541, 731] width 46 height 23
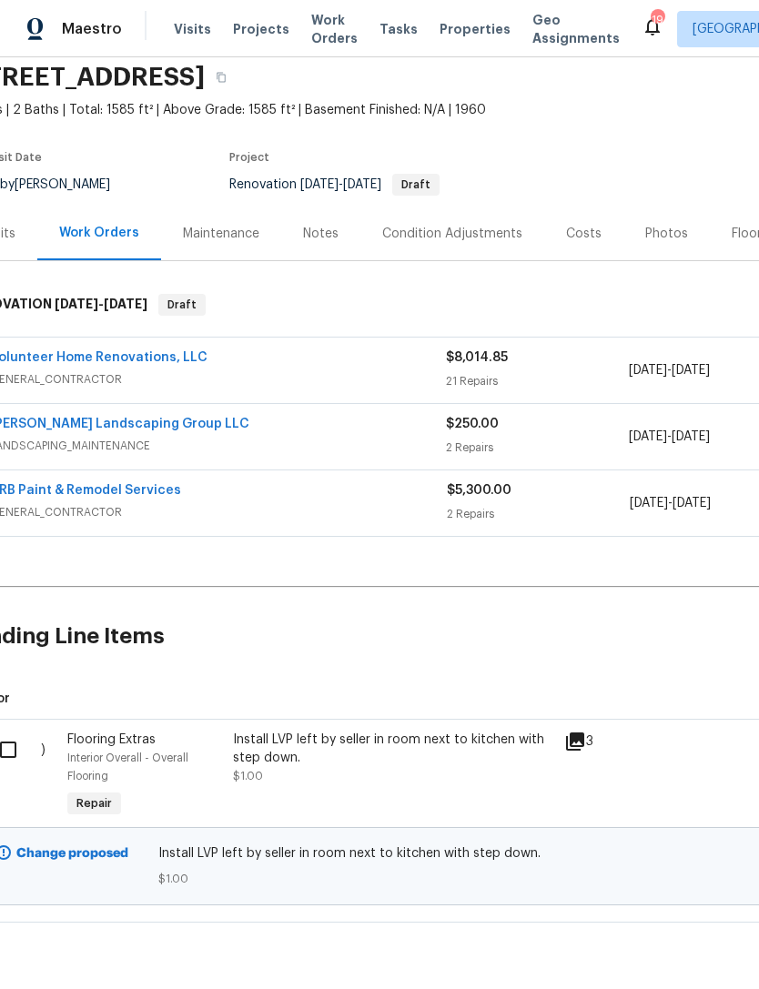
scroll to position [69, 42]
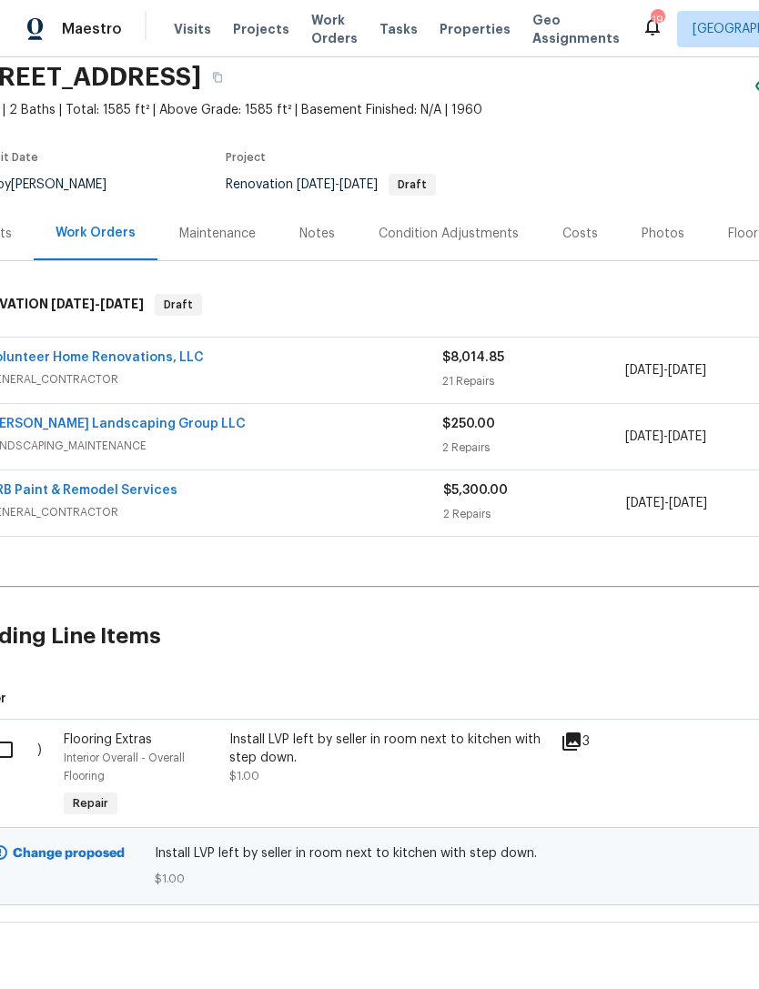
click at [14, 738] on input "checkbox" at bounding box center [11, 750] width 52 height 38
checkbox input "true"
click at [658, 954] on span "Create Work Order" at bounding box center [654, 944] width 121 height 23
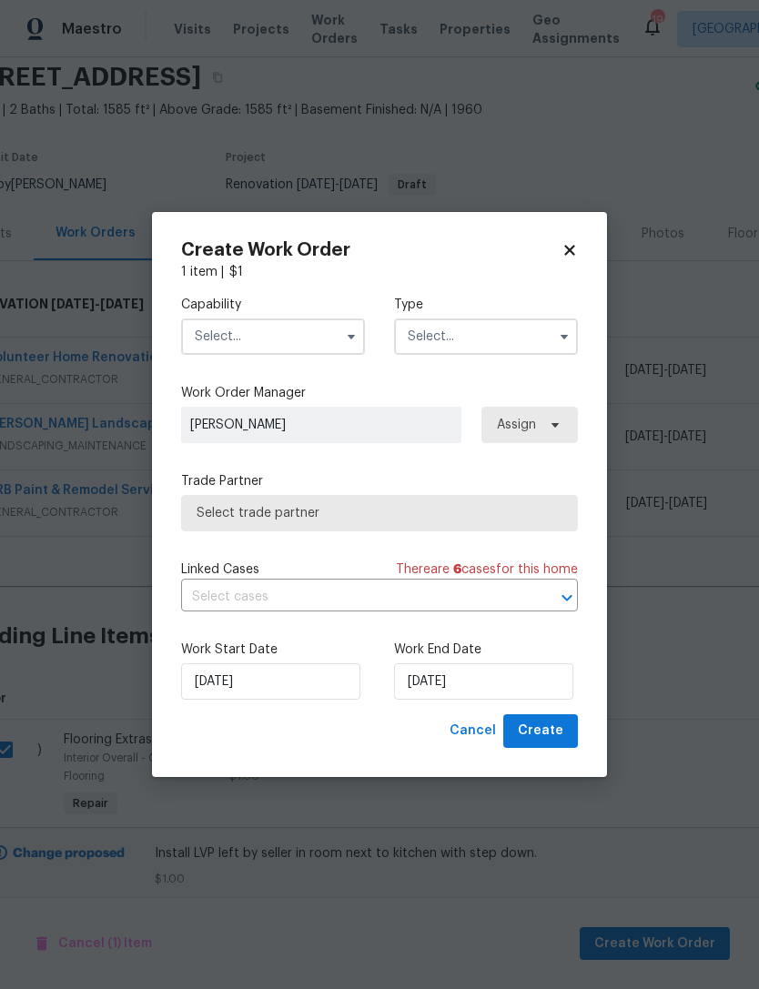
click at [285, 340] on input "text" at bounding box center [273, 337] width 184 height 36
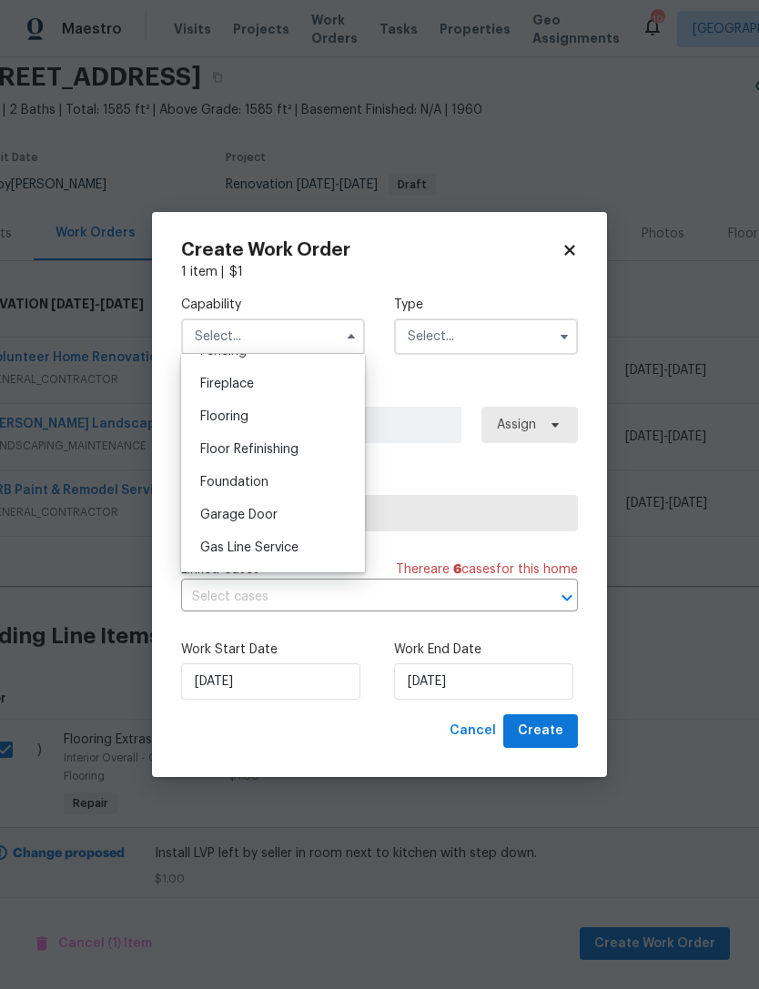
scroll to position [680, 0]
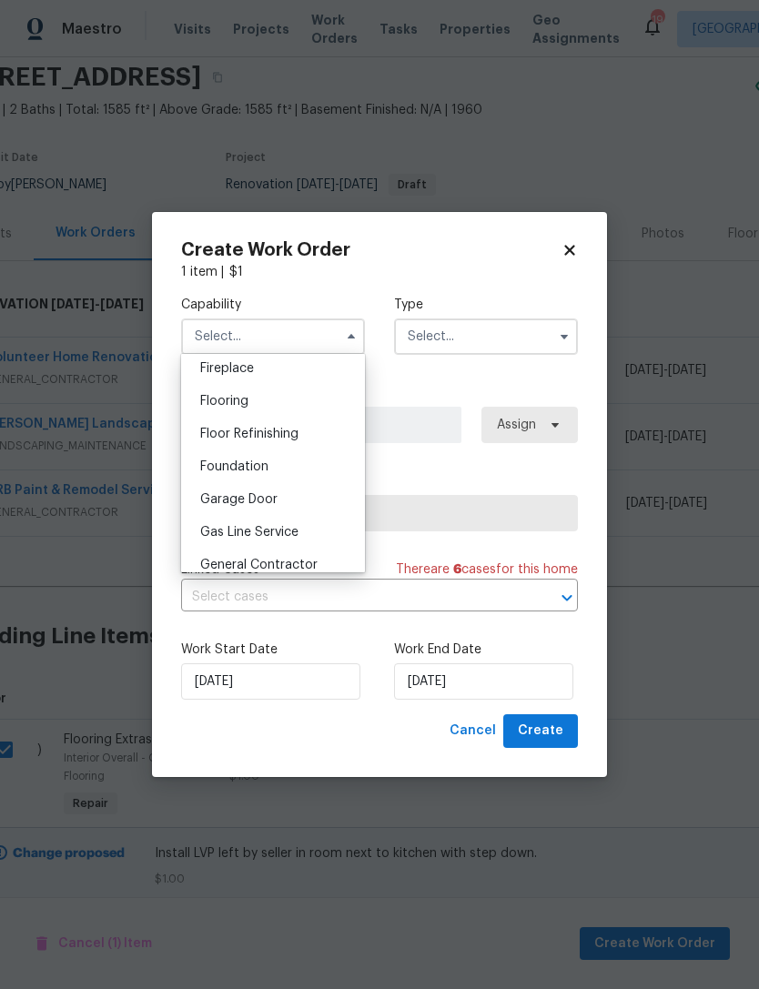
click at [241, 399] on span "Flooring" at bounding box center [224, 401] width 48 height 13
type input "Flooring"
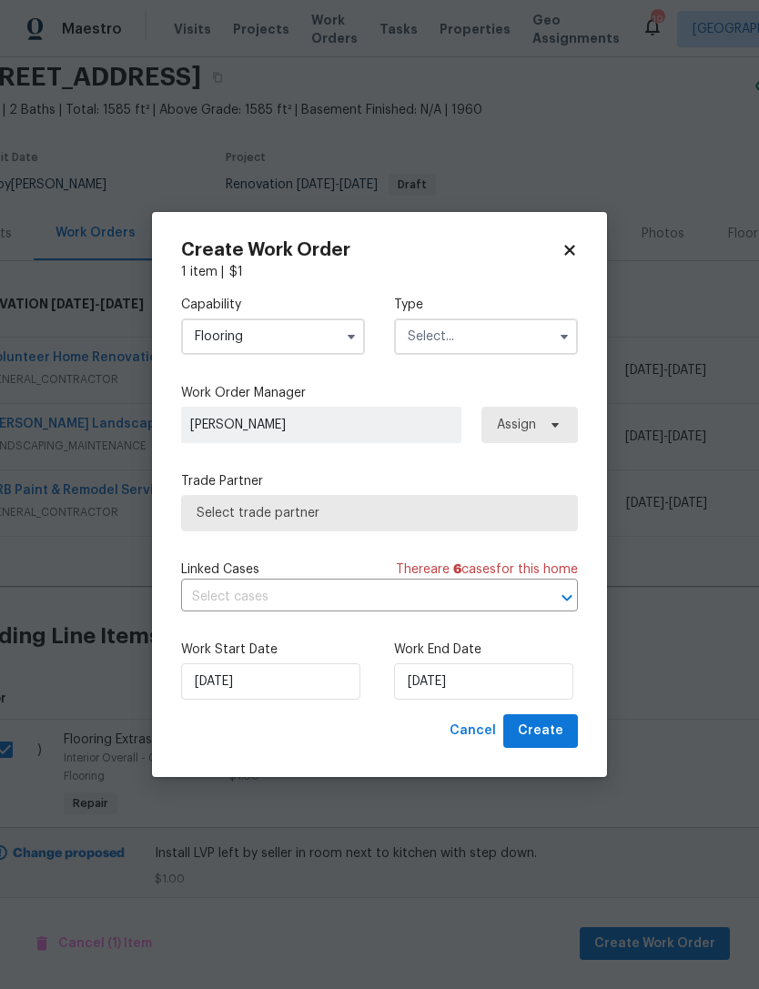
click at [522, 332] on input "text" at bounding box center [486, 337] width 184 height 36
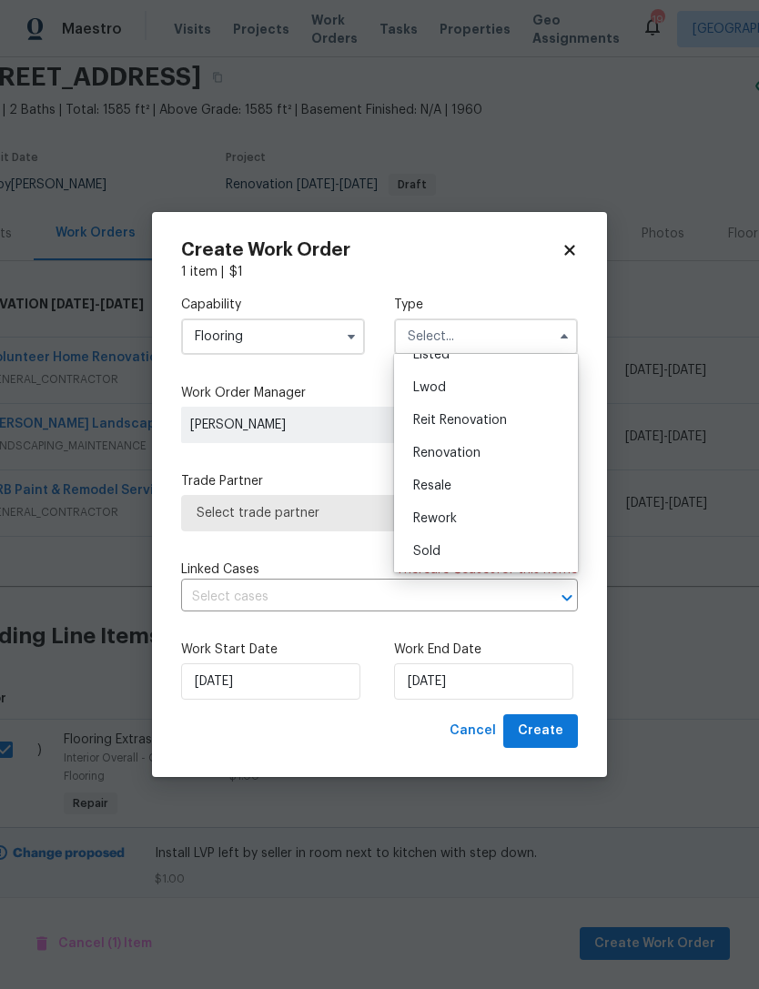
scroll to position [184, 0]
click at [479, 445] on div "Renovation" at bounding box center [486, 453] width 175 height 33
type input "Renovation"
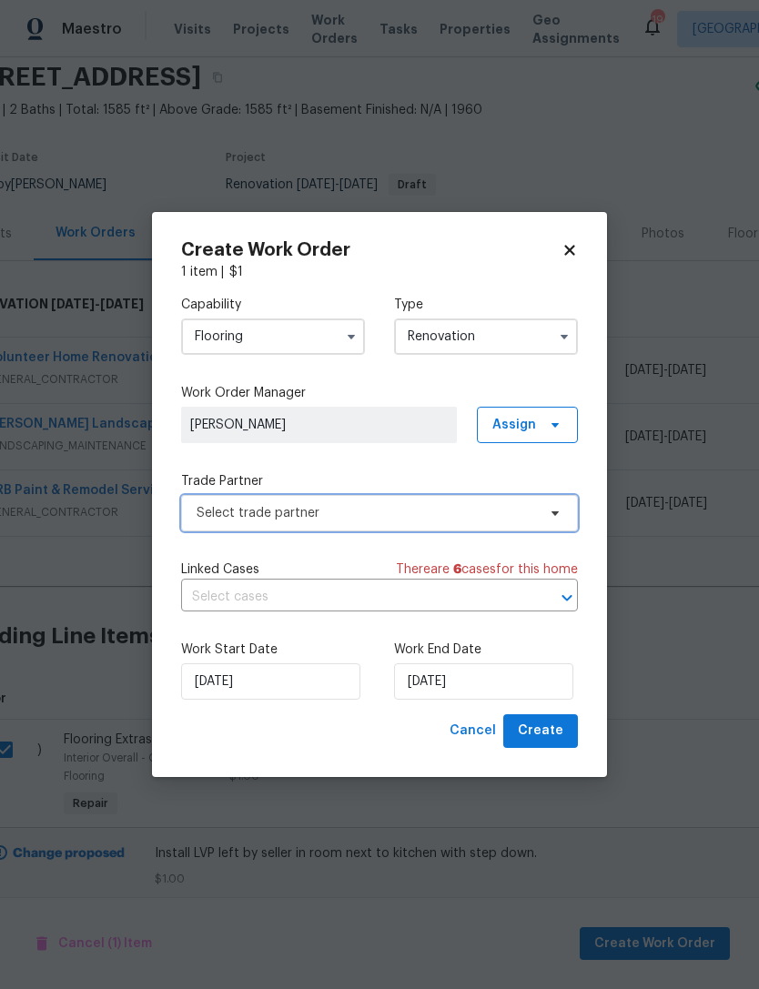
click at [480, 515] on span "Select trade partner" at bounding box center [367, 513] width 340 height 18
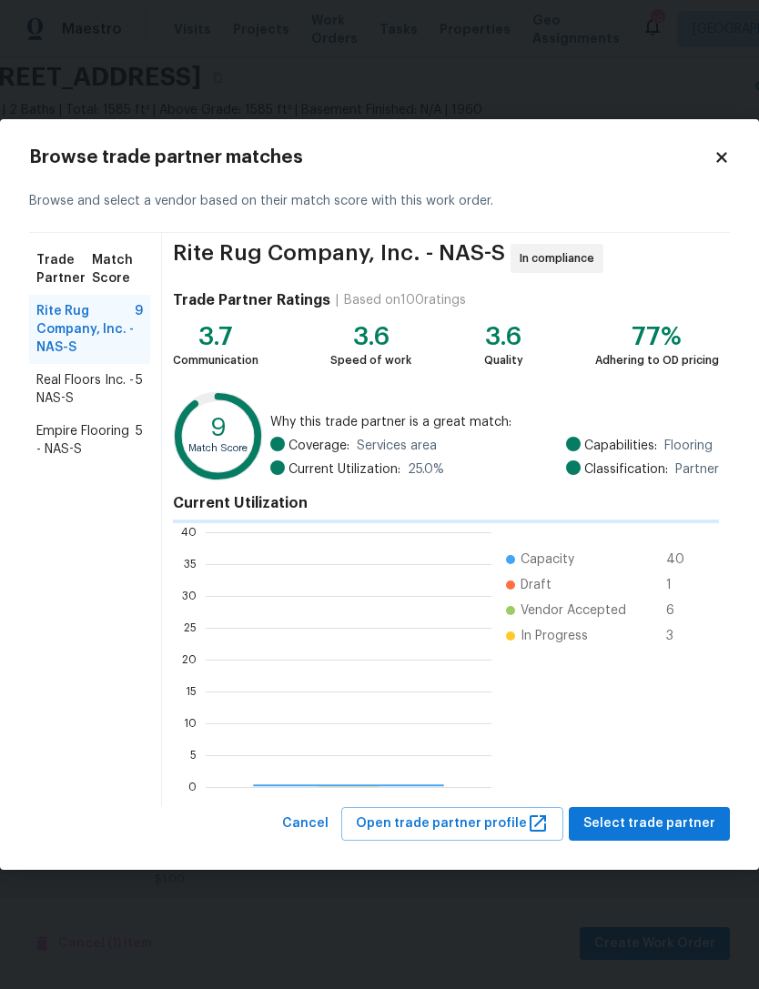
scroll to position [255, 286]
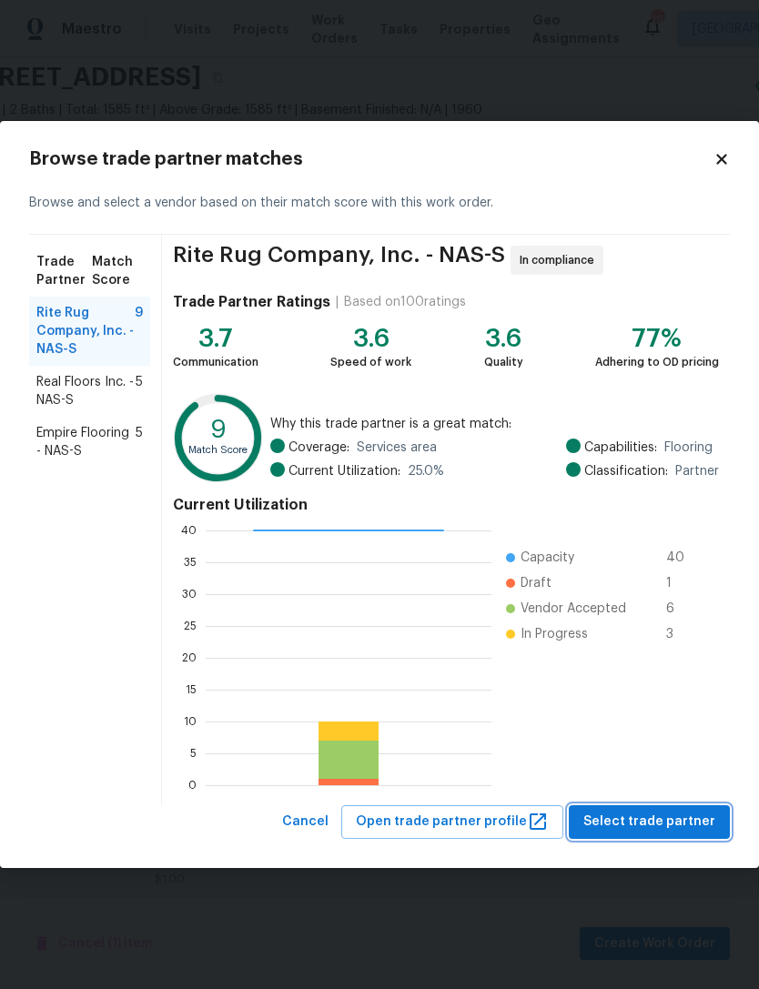
click at [656, 830] on span "Select trade partner" at bounding box center [649, 822] width 132 height 23
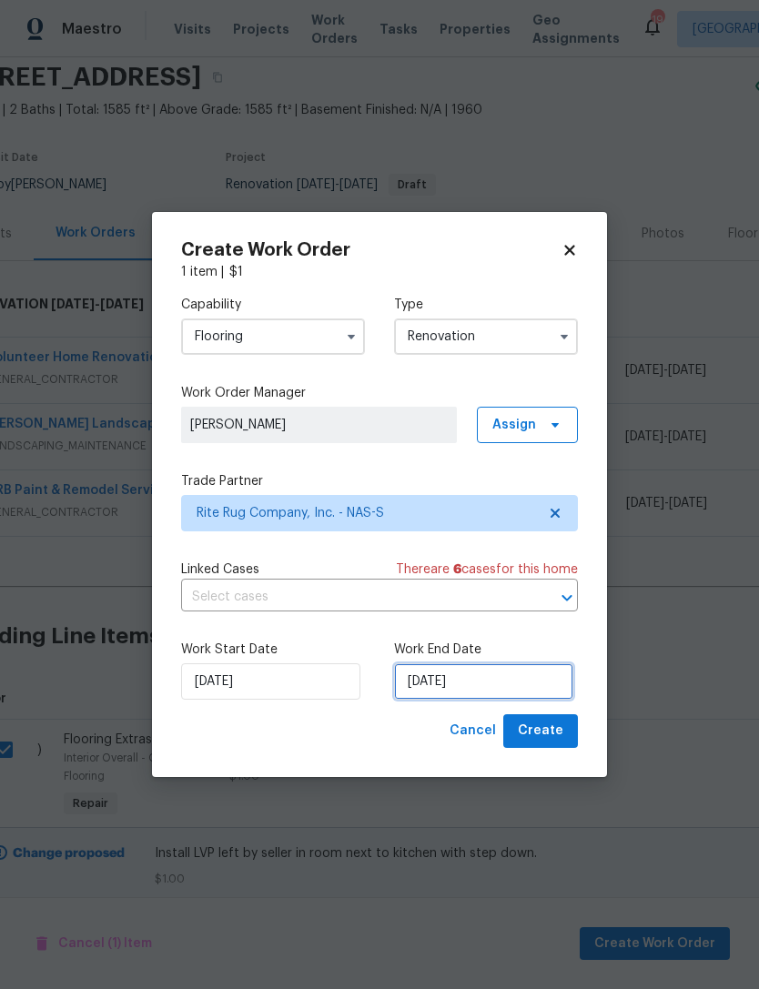
click at [531, 678] on input "[DATE]" at bounding box center [483, 682] width 179 height 36
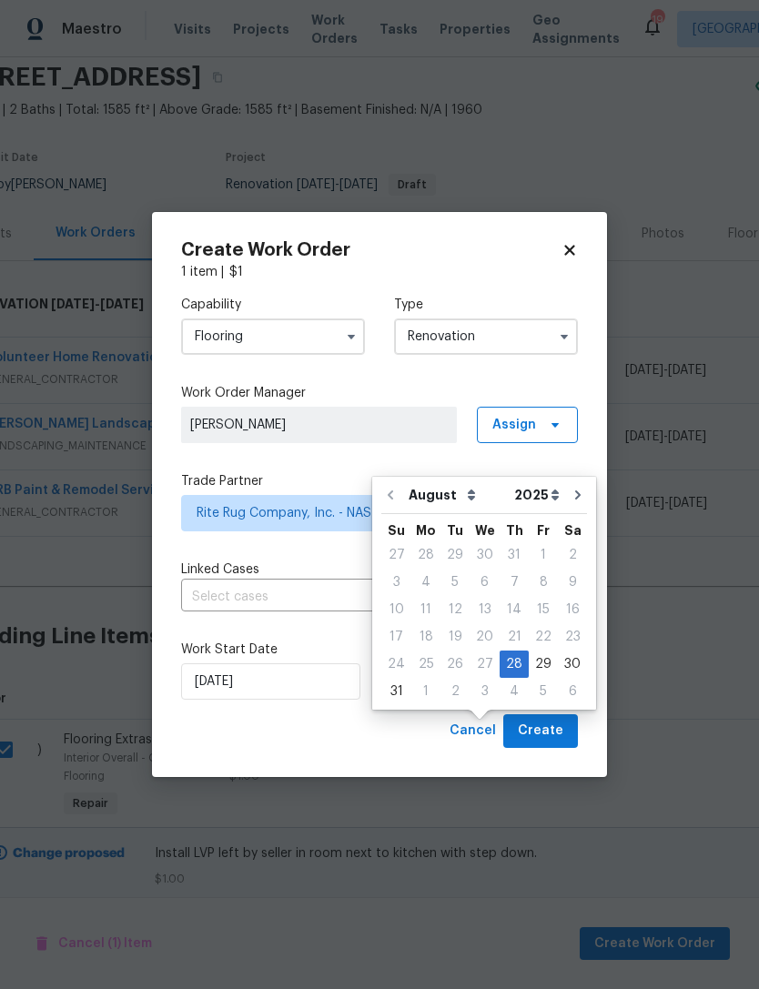
scroll to position [58, 0]
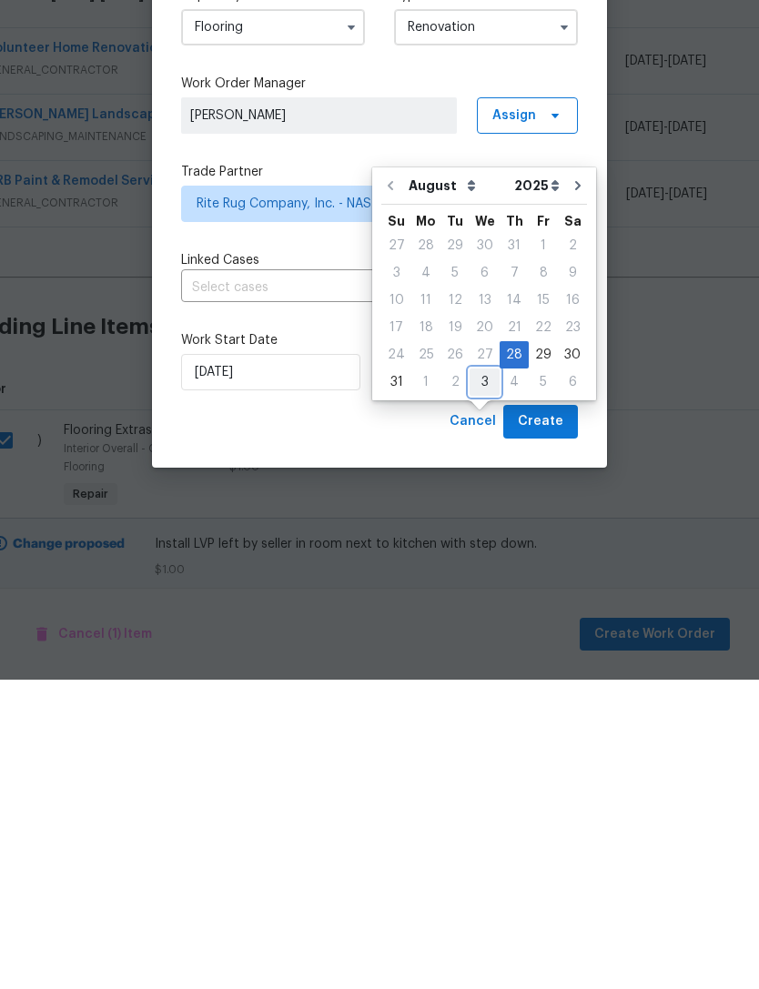
click at [481, 679] on div "3" at bounding box center [485, 691] width 30 height 25
type input "[DATE]"
select select "8"
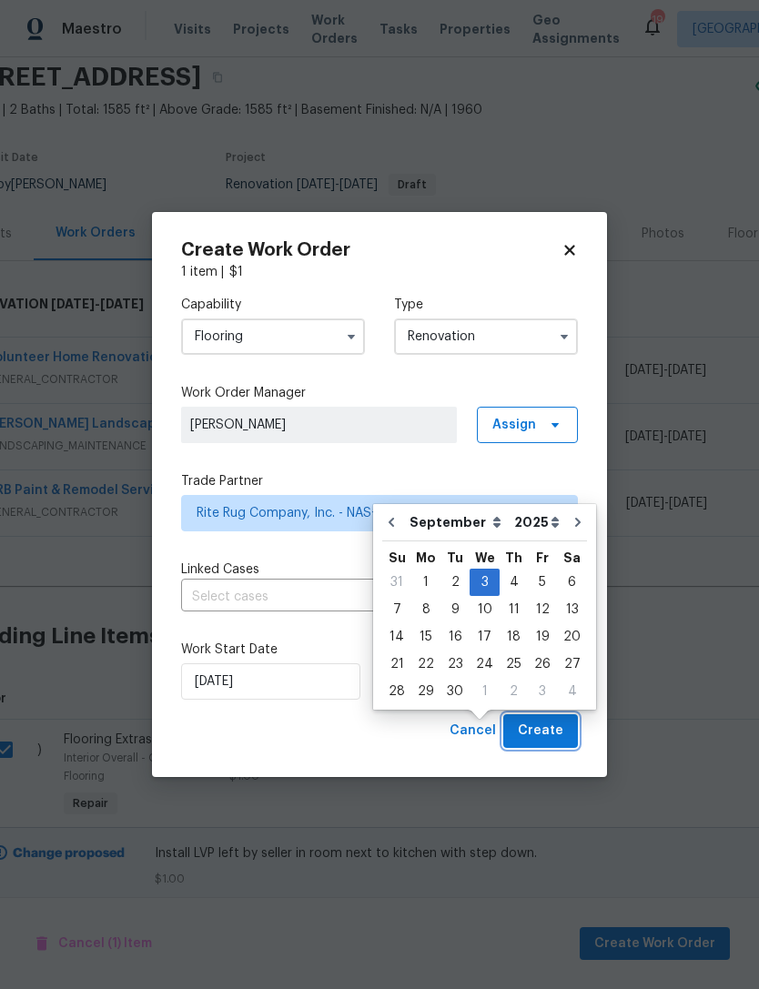
click at [558, 736] on span "Create" at bounding box center [541, 731] width 46 height 23
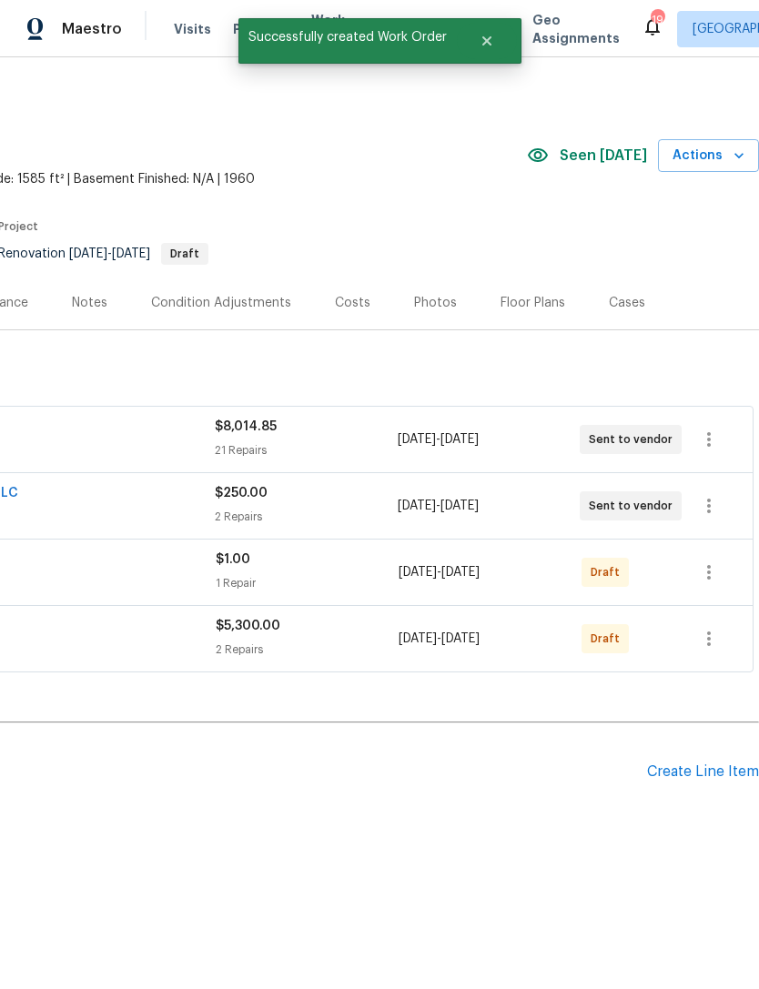
scroll to position [0, 269]
click at [719, 635] on icon "button" at bounding box center [709, 639] width 22 height 22
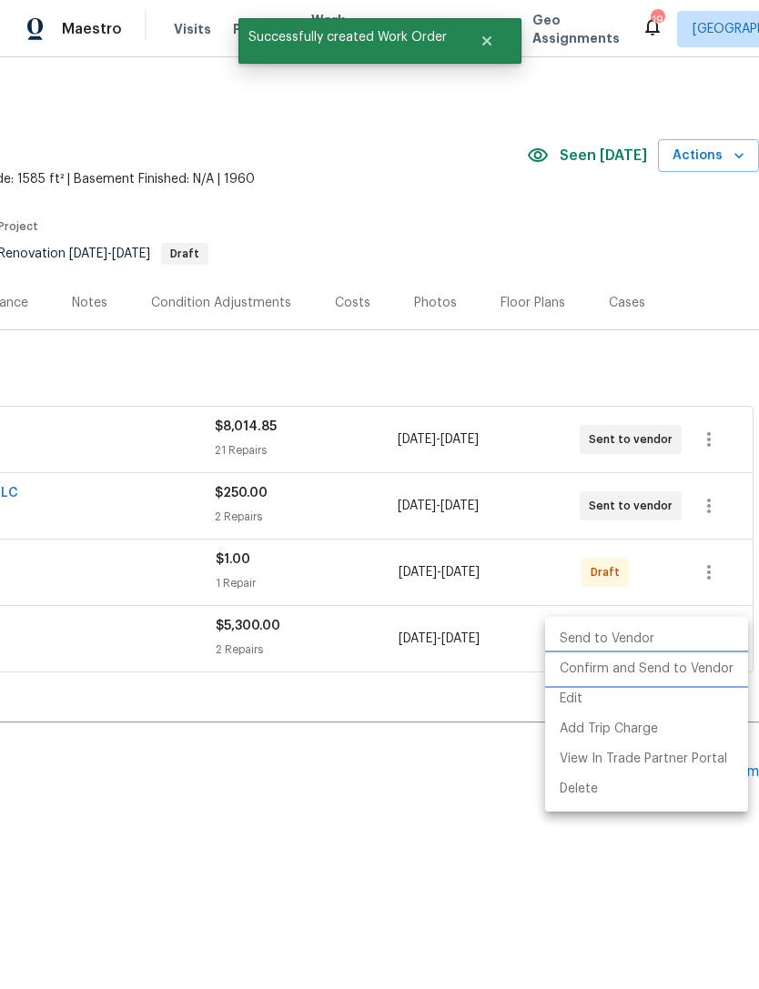
click at [711, 673] on li "Confirm and Send to Vendor" at bounding box center [646, 669] width 203 height 30
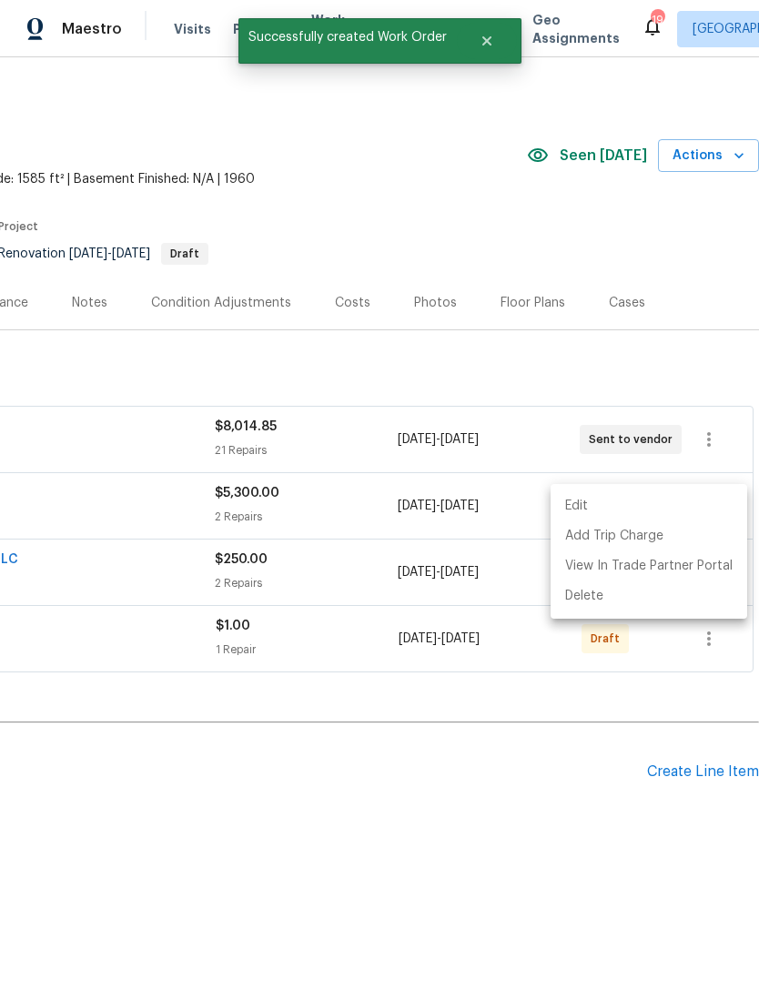
click at [549, 775] on div at bounding box center [379, 494] width 759 height 989
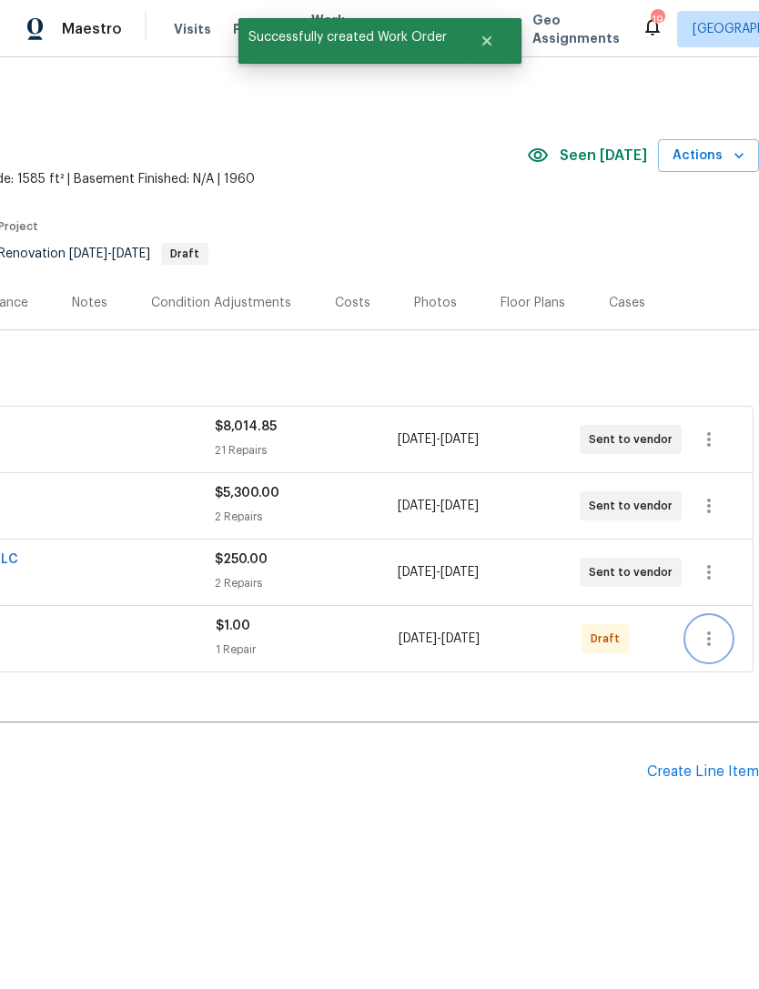
click at [717, 634] on icon "button" at bounding box center [709, 639] width 22 height 22
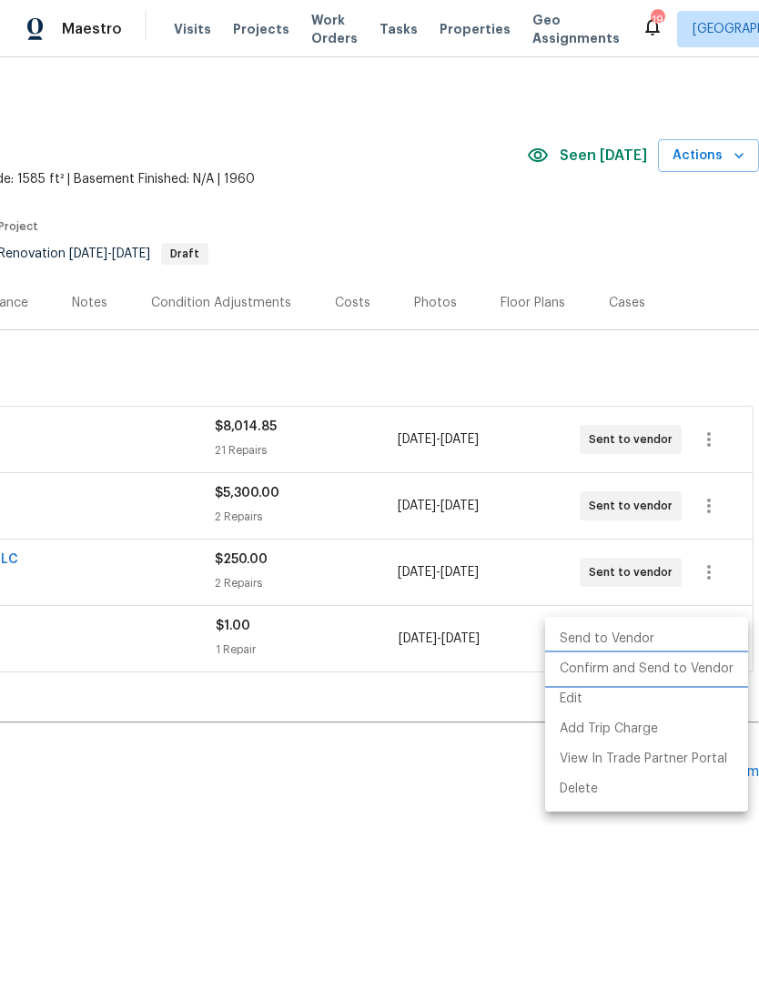
click at [684, 674] on li "Confirm and Send to Vendor" at bounding box center [646, 669] width 203 height 30
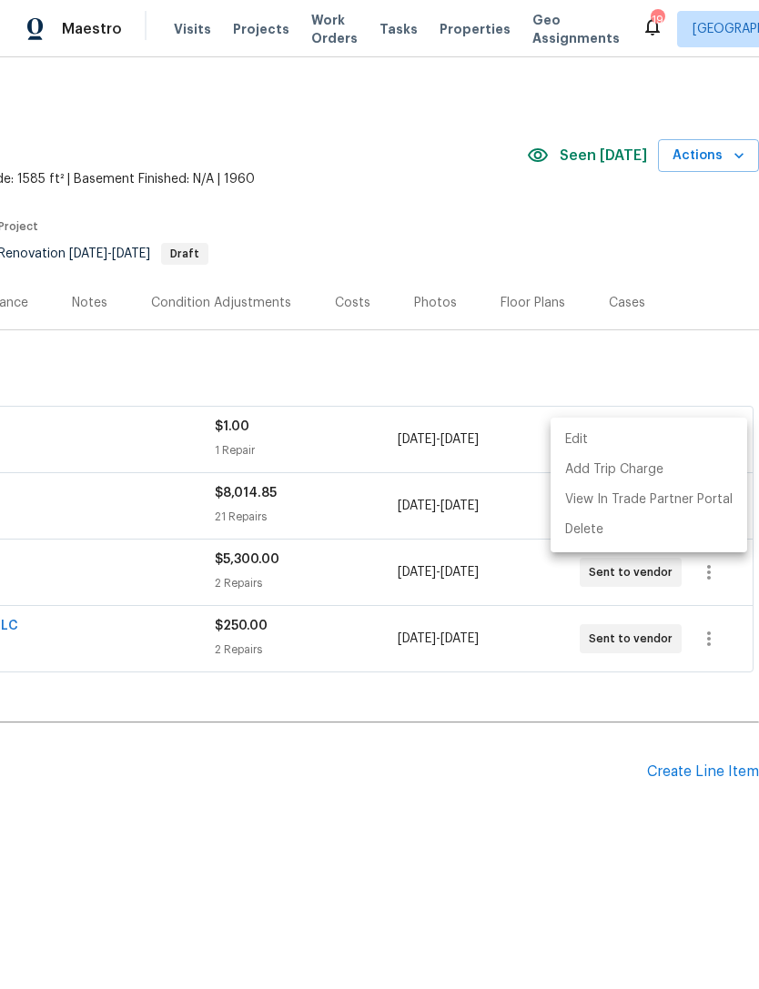
click at [566, 845] on div at bounding box center [379, 494] width 759 height 989
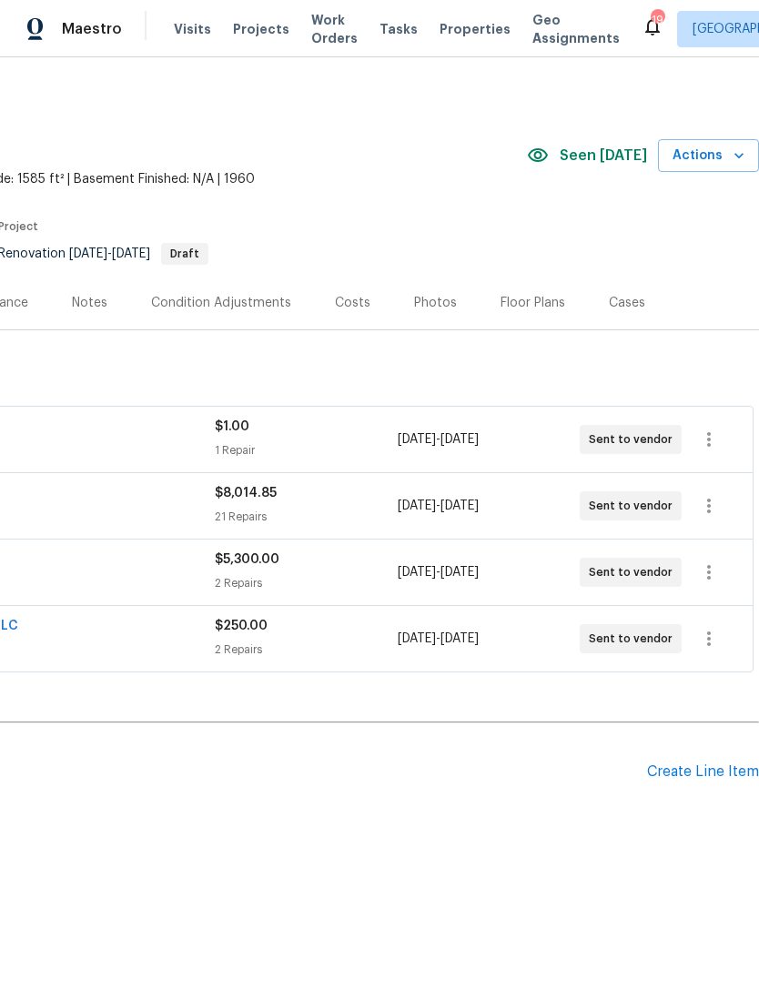
click at [451, 218] on section "[STREET_ADDRESS] 3 Beds | 2 Baths | Total: 1585 ft² | Above Grade: 1585 ft² | B…" at bounding box center [245, 199] width 1029 height 153
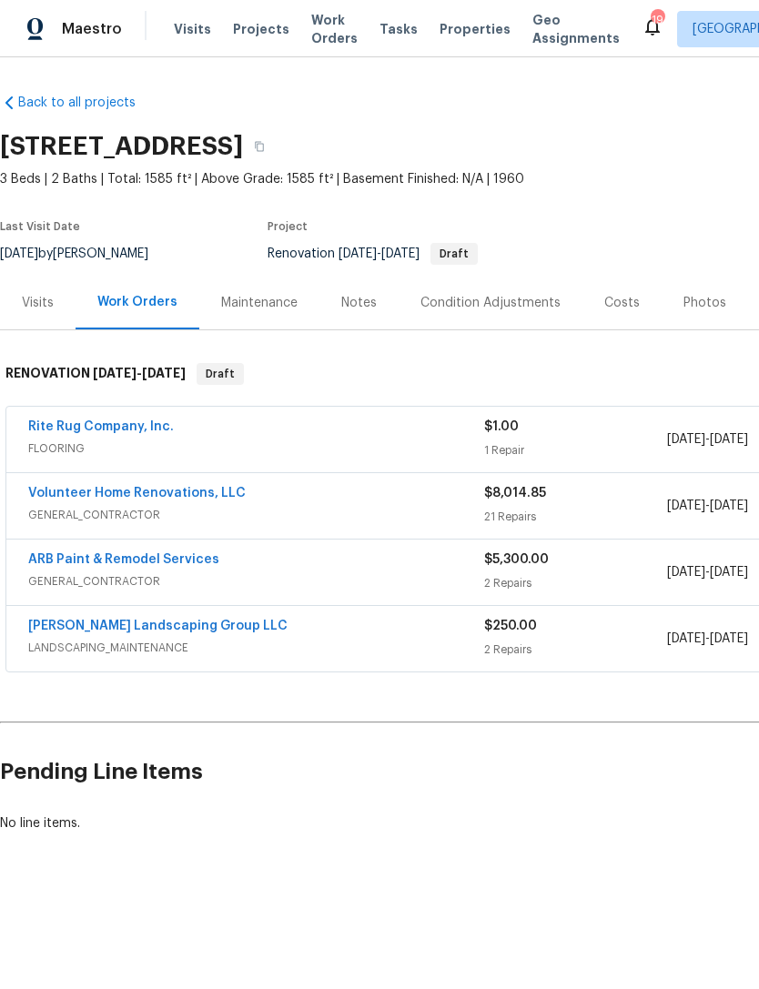
click at [556, 430] on div "$1.00" at bounding box center [575, 427] width 182 height 18
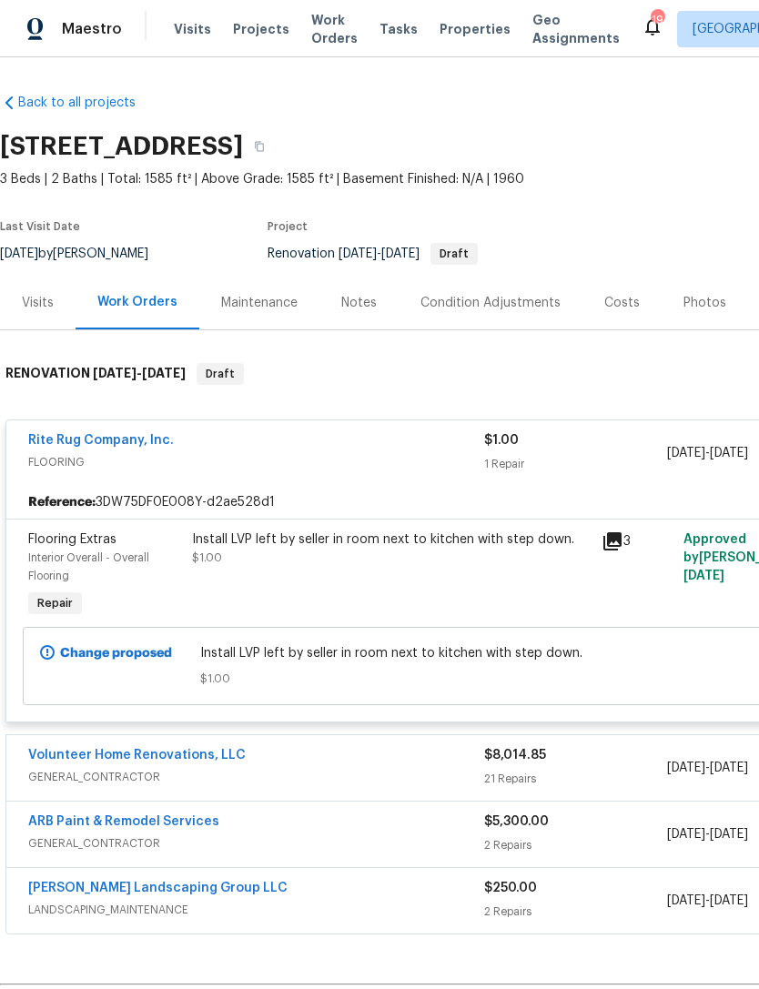
click at [312, 565] on div "Install LVP left by seller in room next to kitchen with step down. $1.00" at bounding box center [391, 549] width 399 height 36
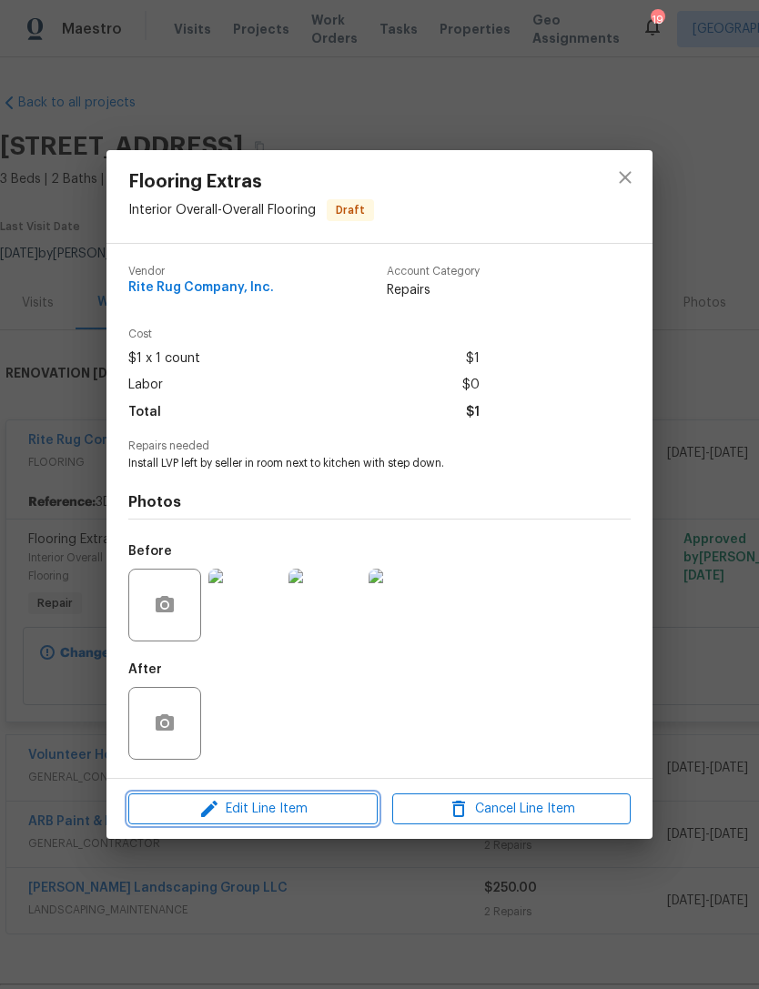
click at [305, 814] on span "Edit Line Item" at bounding box center [253, 809] width 238 height 23
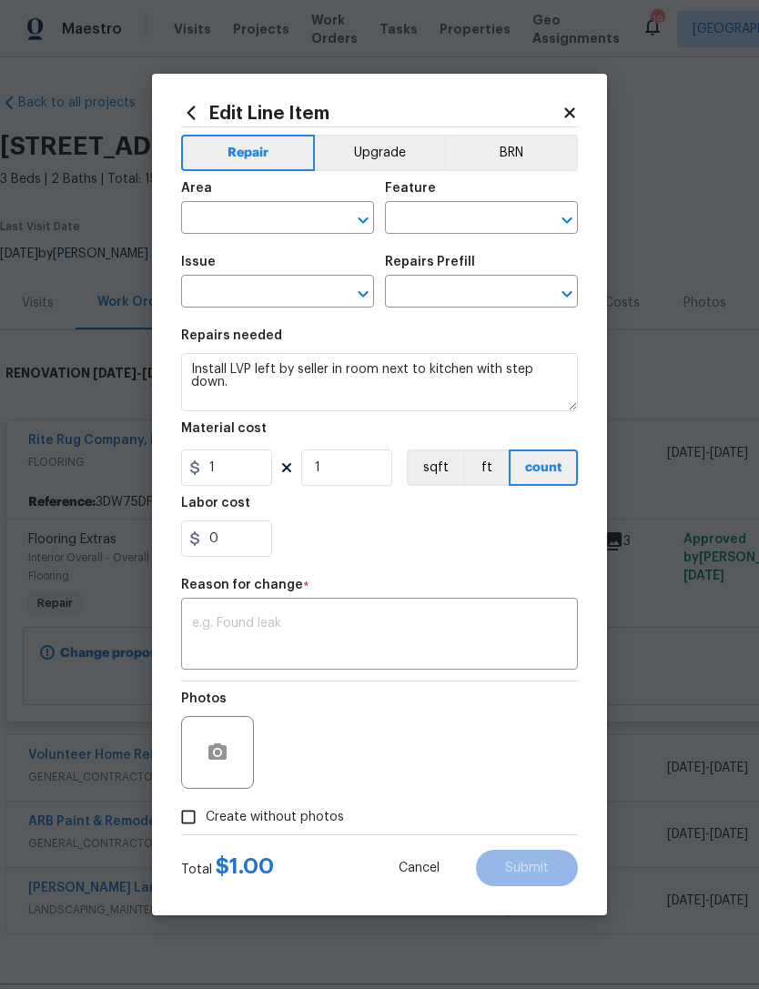
type input "Interior Overall"
type input "Overall Flooring"
type input "Flooring Extras"
type input "Add a Task $1.00"
click at [259, 469] on input "1" at bounding box center [226, 468] width 91 height 36
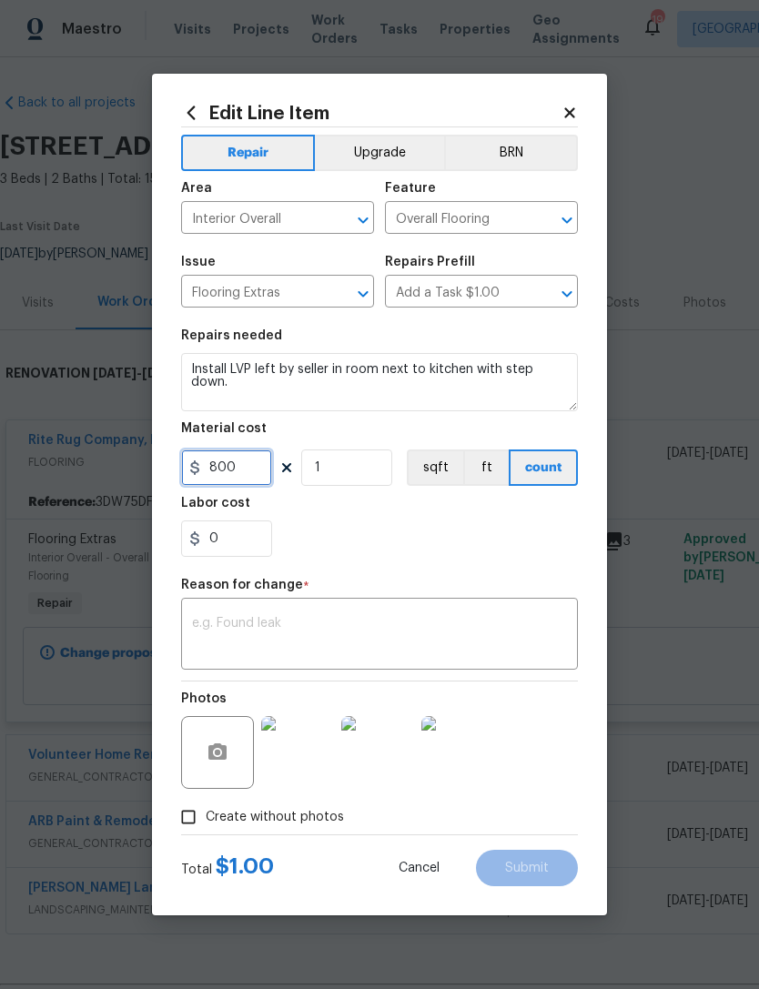
type input "800"
click at [428, 541] on div "0" at bounding box center [379, 539] width 397 height 36
click at [429, 639] on textarea at bounding box center [379, 636] width 375 height 38
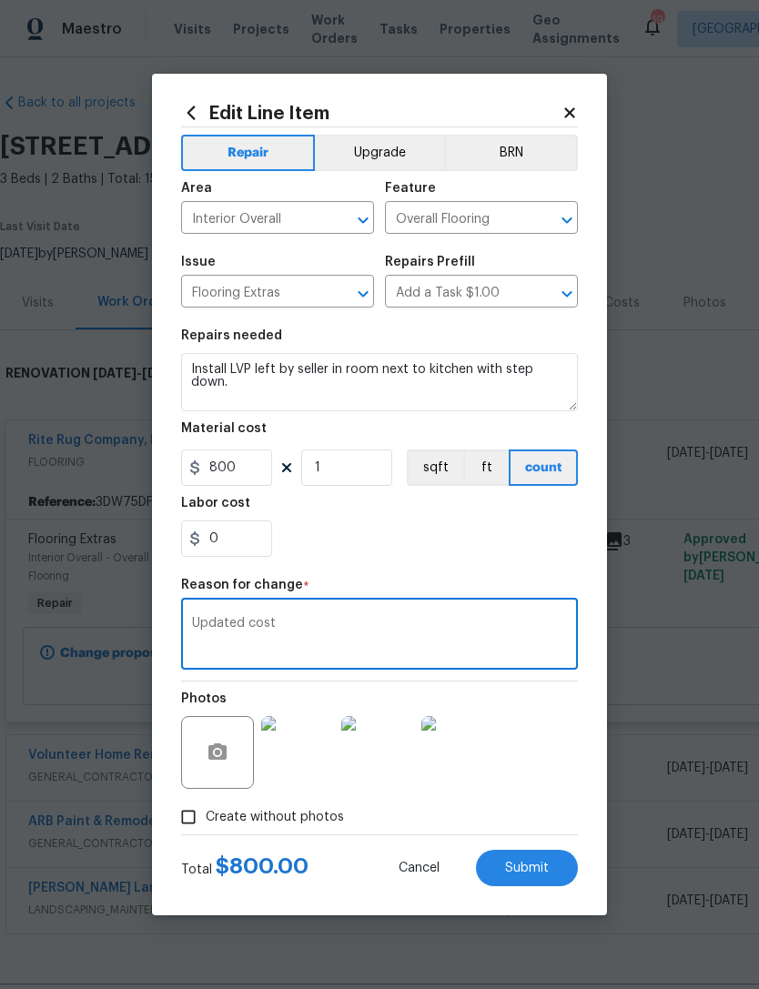
type textarea "Updated cost"
click at [434, 559] on section "Repairs needed Install LVP left by seller in room next to kitchen with step dow…" at bounding box center [379, 443] width 397 height 249
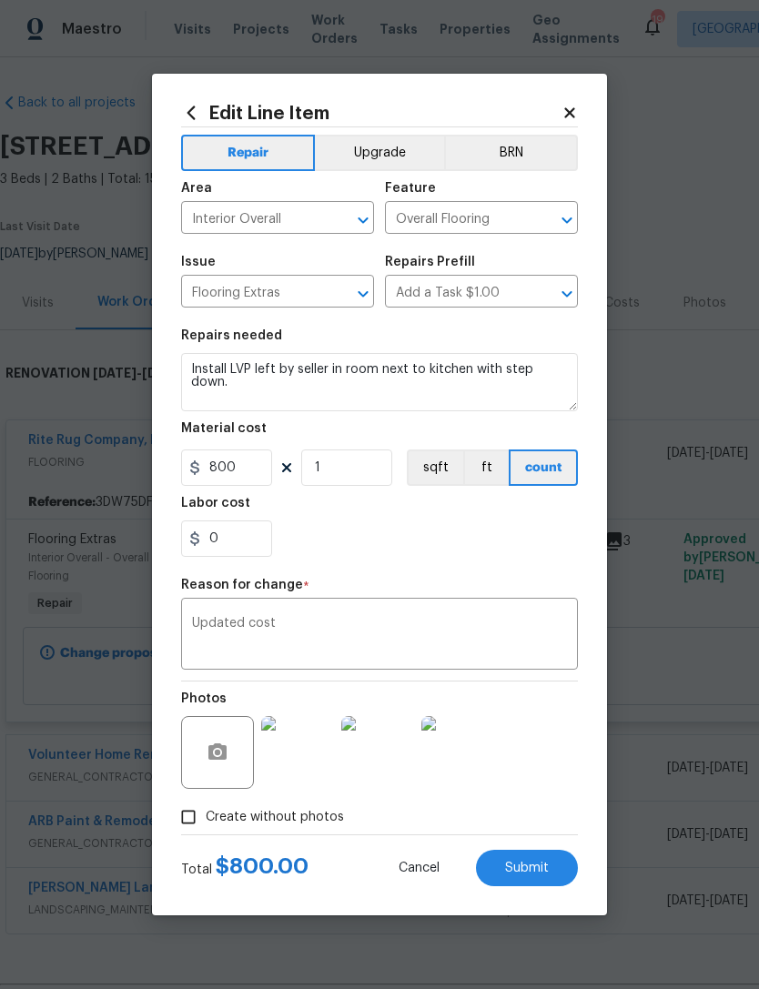
click at [545, 878] on button "Submit" at bounding box center [527, 868] width 102 height 36
type input "1"
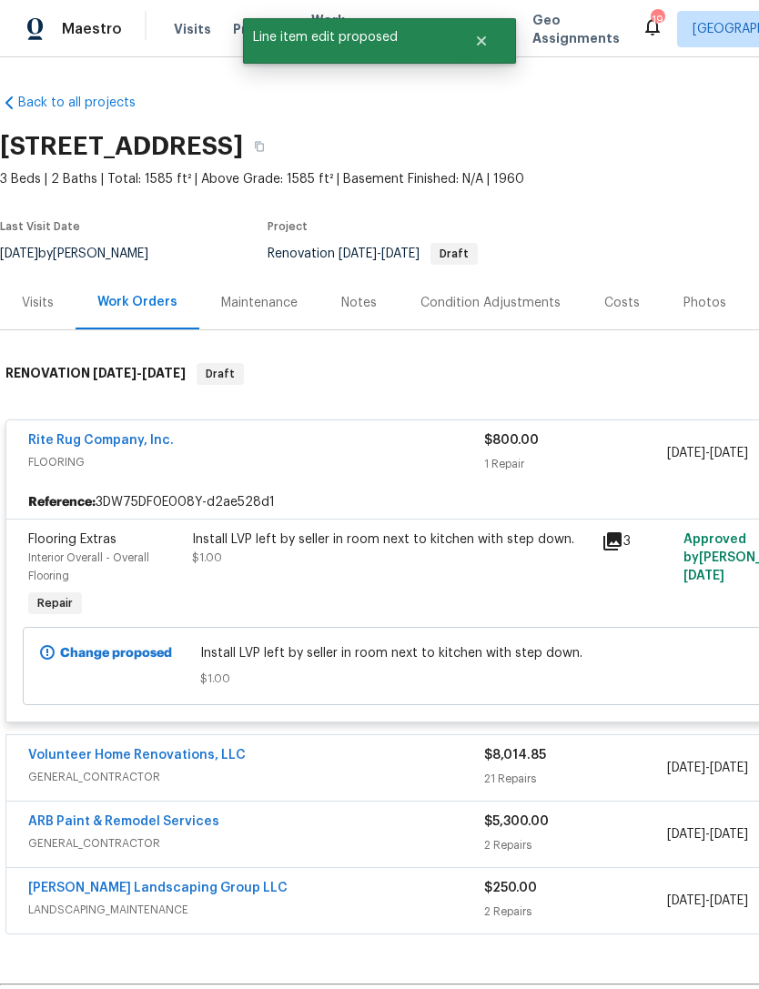
click at [595, 452] on div "$800.00 1 Repair" at bounding box center [575, 453] width 182 height 44
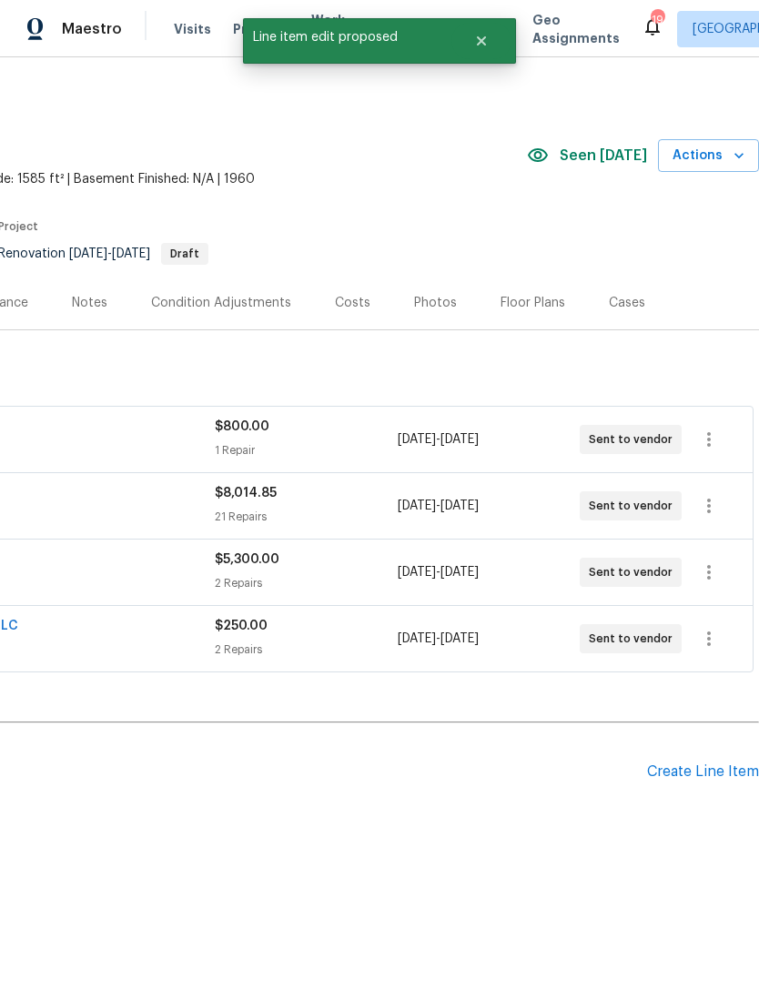
scroll to position [0, 269]
